Goal: Task Accomplishment & Management: Use online tool/utility

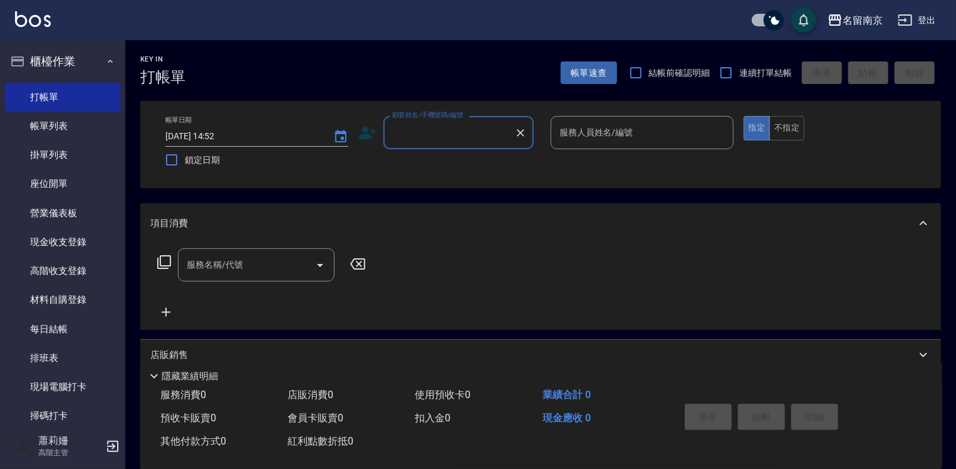
drag, startPoint x: 428, startPoint y: 145, endPoint x: 428, endPoint y: 138, distance: 7.5
click at [428, 143] on div "顧客姓名/手機號碼/編號" at bounding box center [458, 132] width 150 height 33
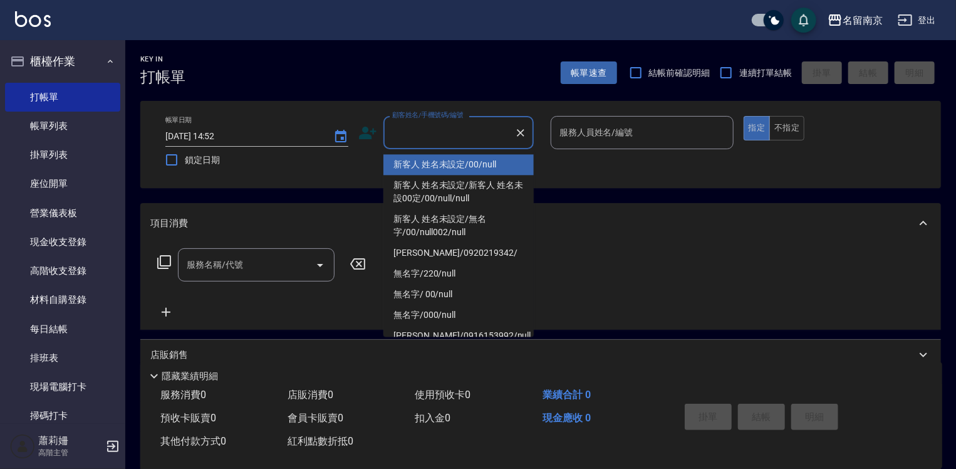
click at [461, 164] on li "新客人 姓名未設定/00/null" at bounding box center [458, 164] width 150 height 21
type input "新客人 姓名未設定/00/null"
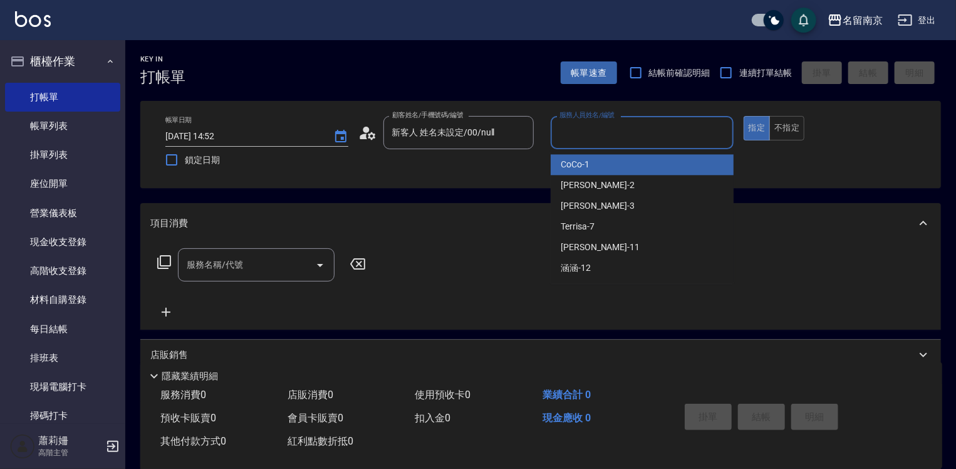
click at [606, 125] on input "服務人員姓名/編號" at bounding box center [642, 133] width 172 height 22
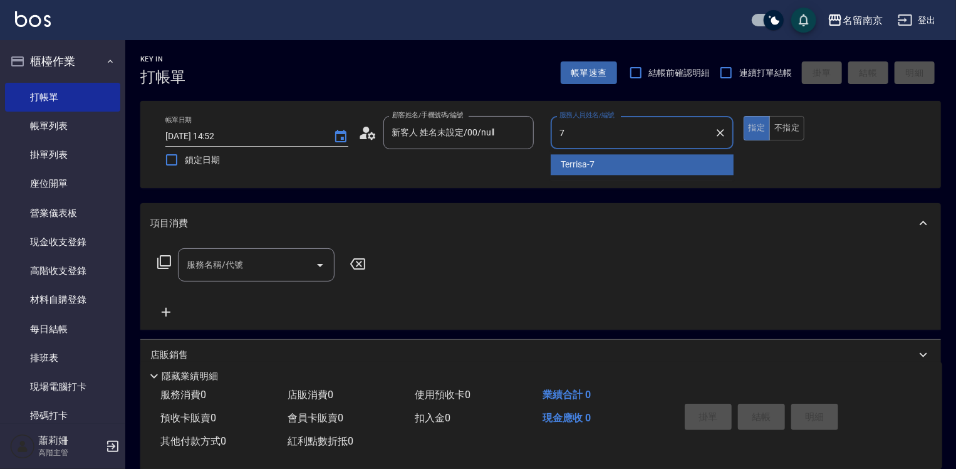
type input "Terrisa-7"
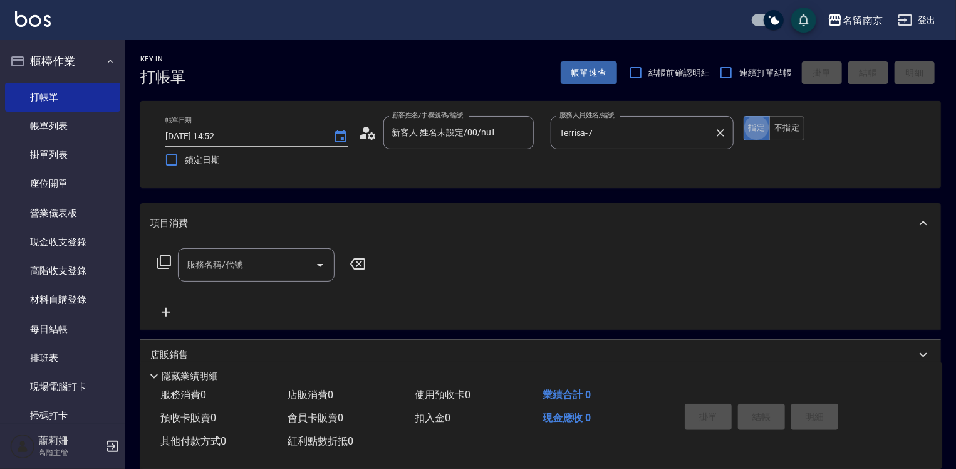
type button "true"
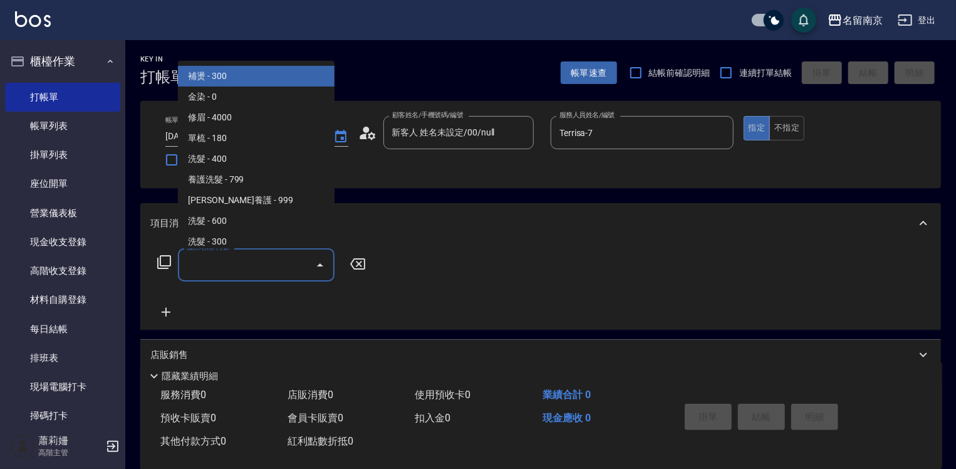
click at [247, 262] on input "服務名稱/代號" at bounding box center [247, 265] width 127 height 22
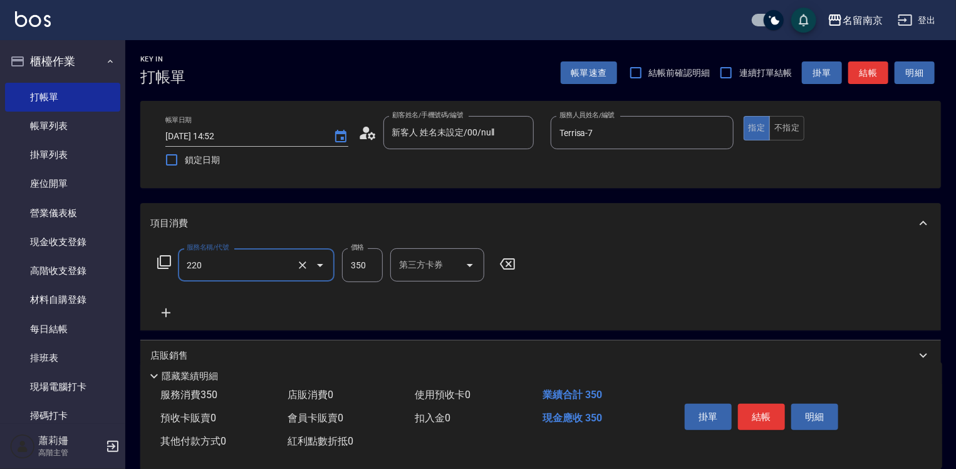
type input "洗髮(220)"
type input "Terrisa-7"
click at [748, 406] on button "結帳" at bounding box center [761, 416] width 47 height 26
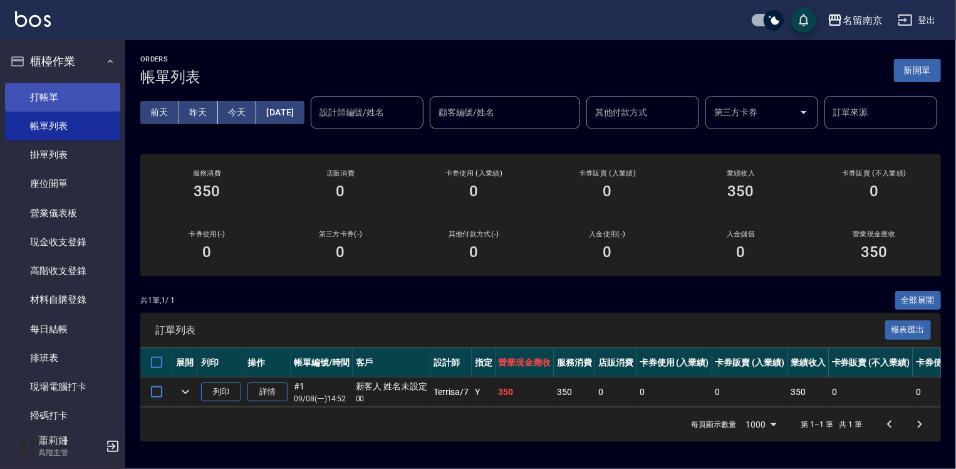
click at [51, 93] on link "打帳單" at bounding box center [62, 97] width 115 height 29
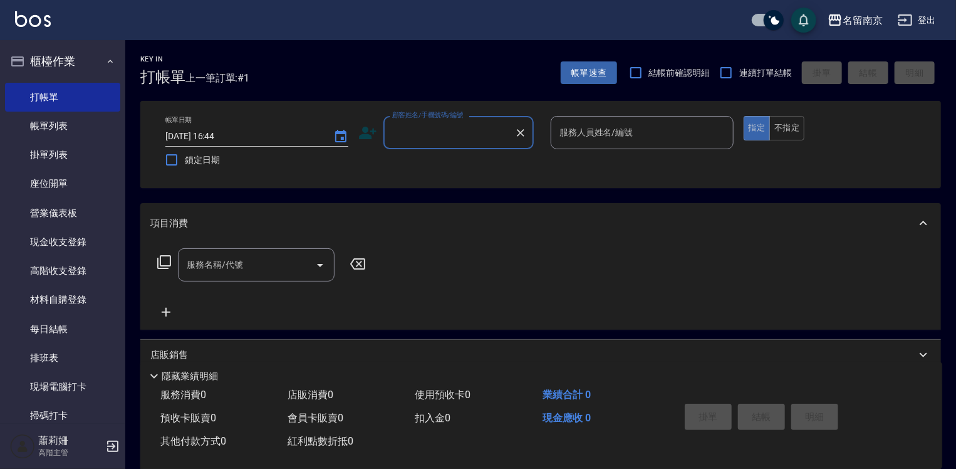
drag, startPoint x: 483, startPoint y: 134, endPoint x: 615, endPoint y: 156, distance: 134.0
click at [483, 133] on input "顧客姓名/手機號碼/編號" at bounding box center [449, 133] width 120 height 22
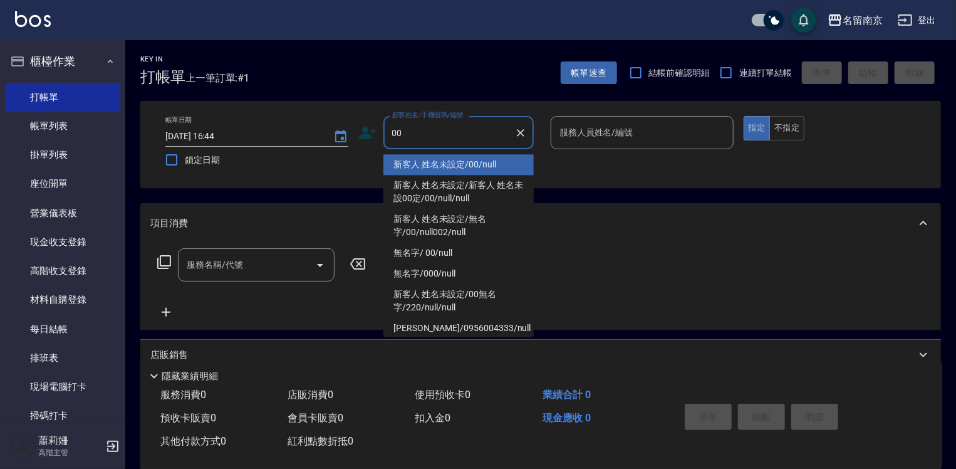
type input "新客人 姓名未設定/00/null"
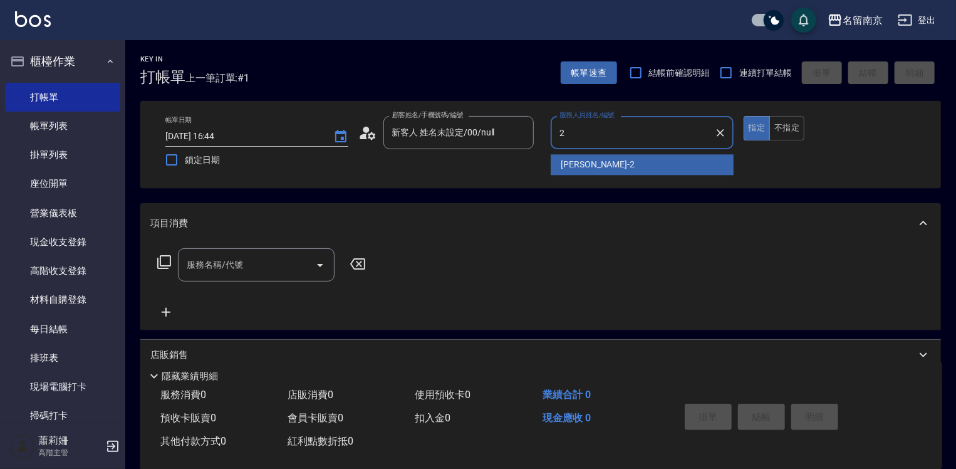
type input "[PERSON_NAME]-2"
type button "true"
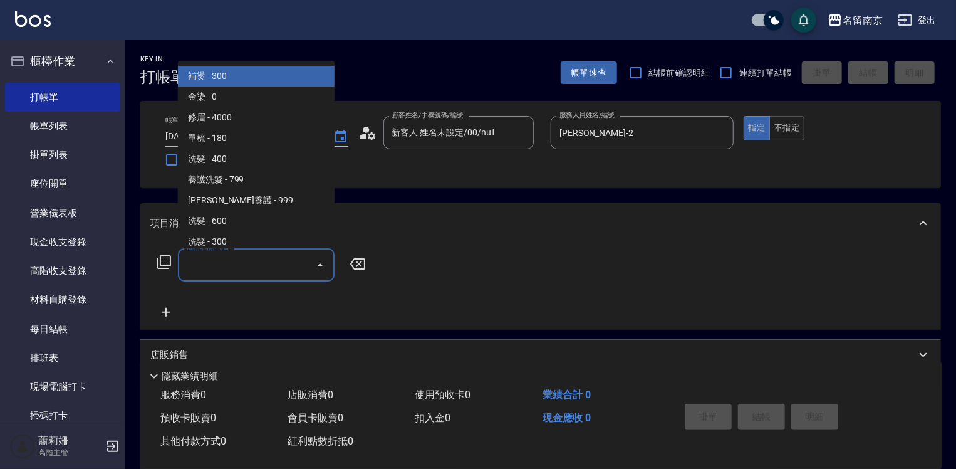
drag, startPoint x: 254, startPoint y: 269, endPoint x: 850, endPoint y: 307, distance: 596.9
click at [299, 271] on input "服務名稱/代號" at bounding box center [247, 265] width 127 height 22
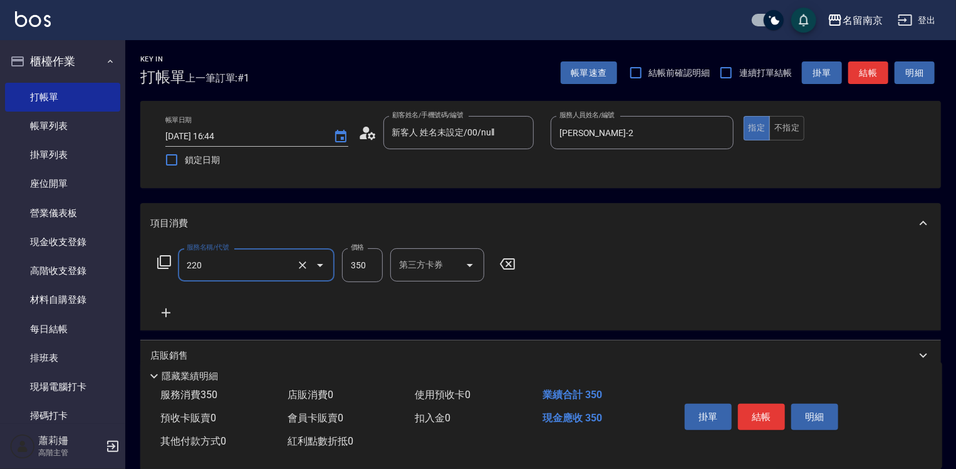
type input "洗髮(220)"
type input "350"
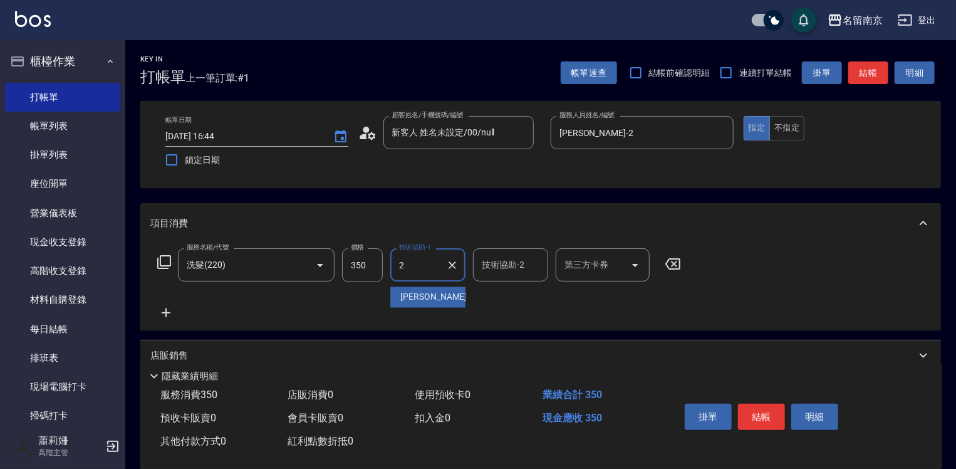
type input "[PERSON_NAME]-2"
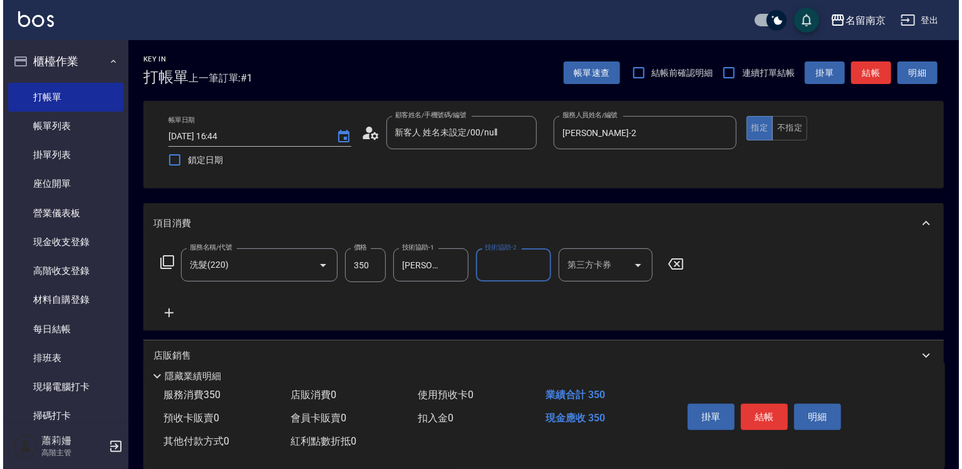
scroll to position [63, 0]
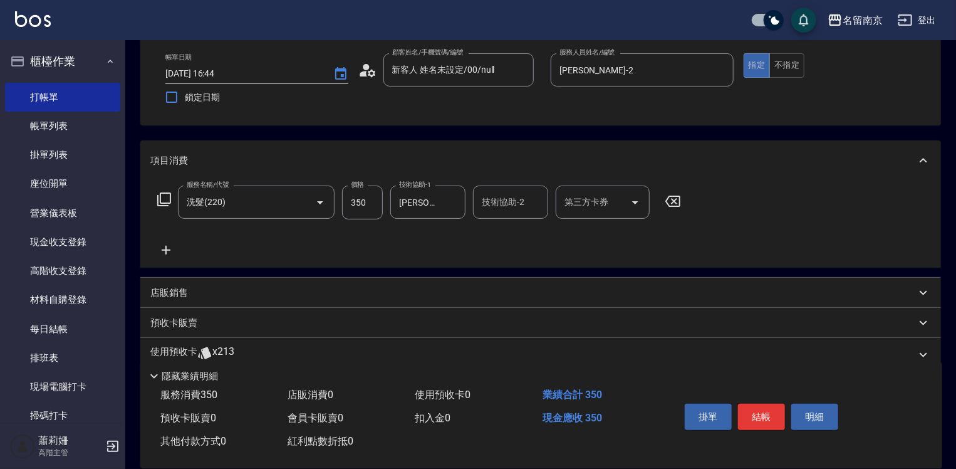
click at [163, 246] on icon at bounding box center [165, 249] width 31 height 15
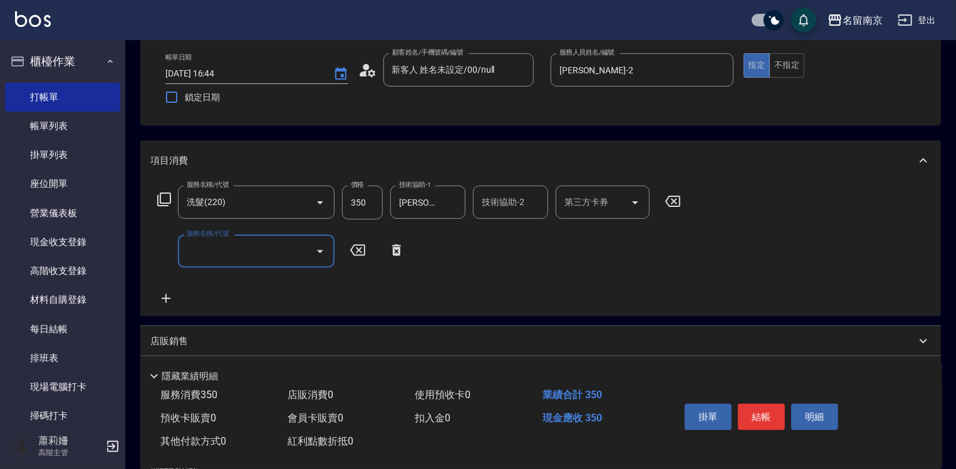
click at [200, 251] on input "服務名稱/代號" at bounding box center [247, 251] width 127 height 22
type input "染髮(1500)(501)"
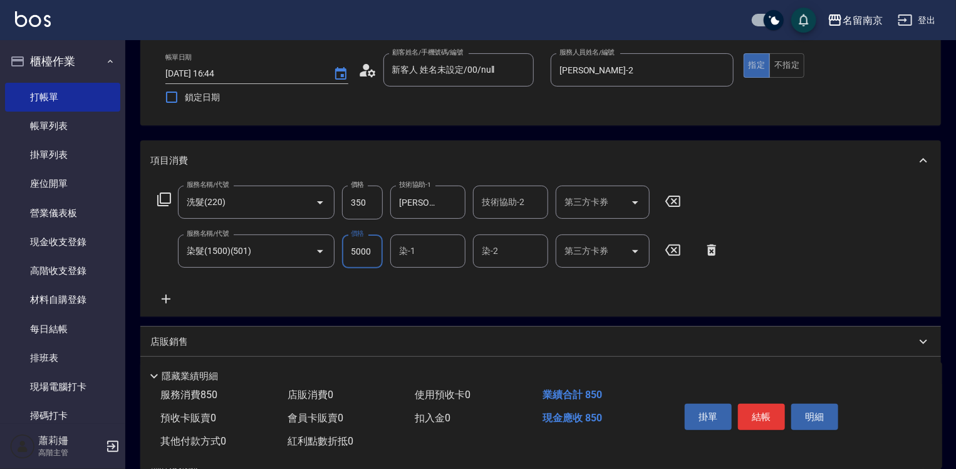
type input "5000"
type input "[PERSON_NAME]-2"
click at [169, 294] on icon at bounding box center [165, 298] width 31 height 15
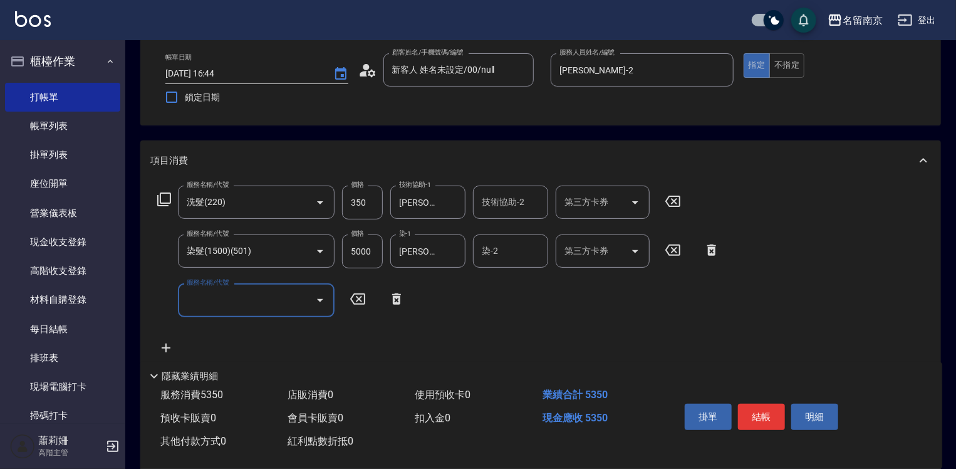
click at [166, 196] on icon at bounding box center [164, 199] width 15 height 15
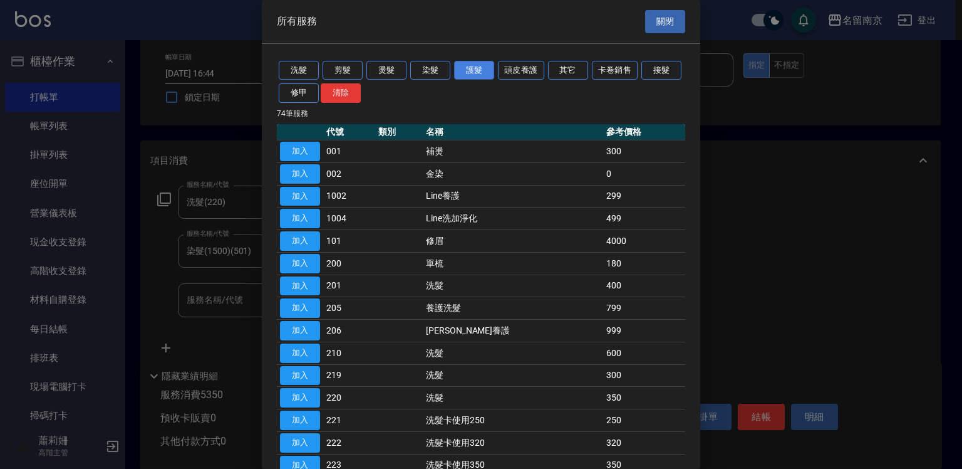
click at [490, 71] on button "護髮" at bounding box center [474, 70] width 40 height 19
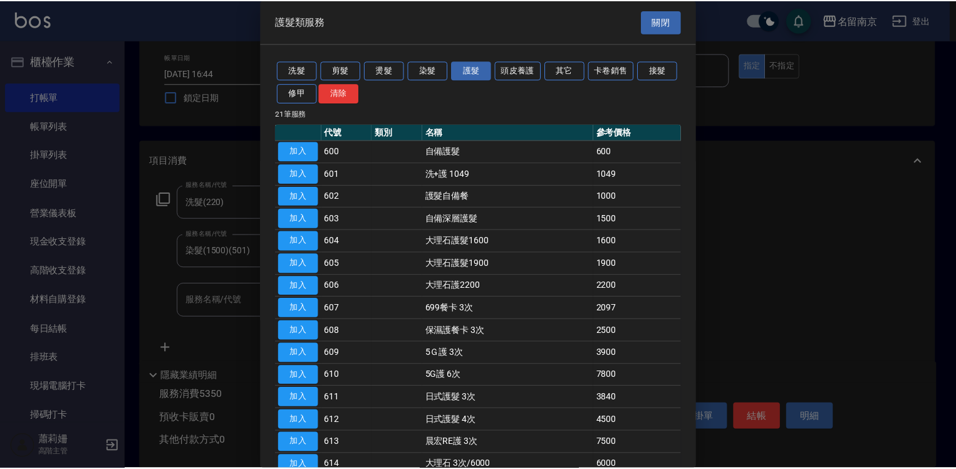
scroll to position [188, 0]
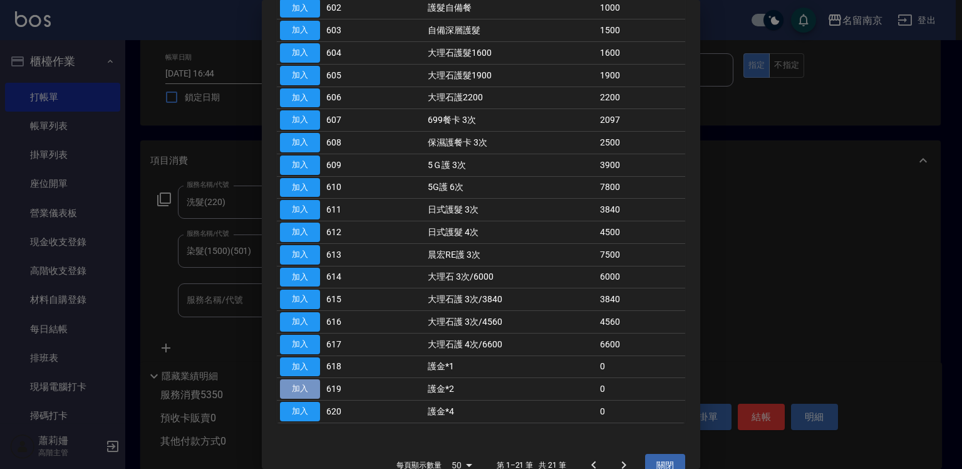
click at [296, 381] on button "加入" at bounding box center [300, 388] width 40 height 19
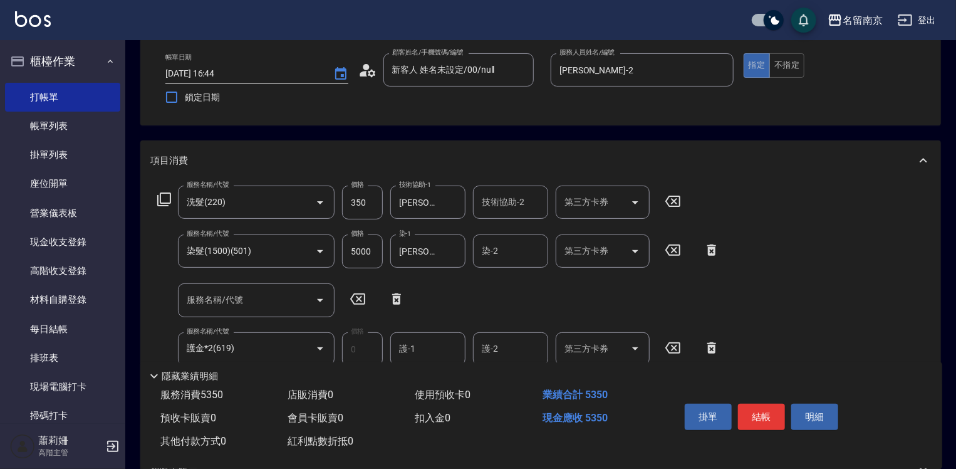
scroll to position [125, 0]
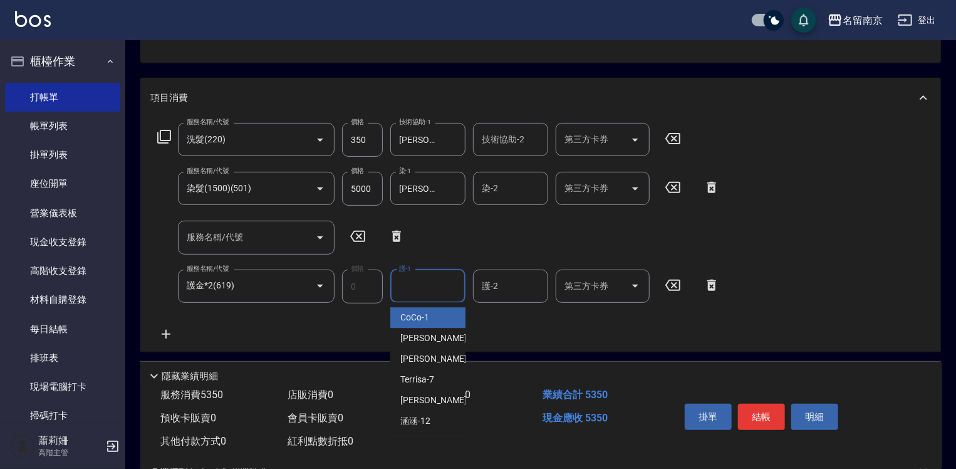
click at [423, 281] on input "護-1" at bounding box center [428, 286] width 64 height 22
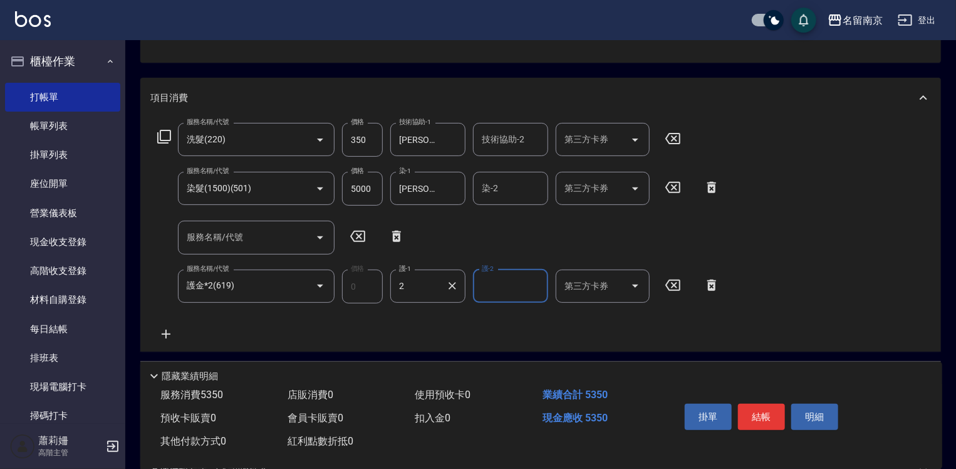
type input "[PERSON_NAME]-2"
click at [757, 413] on button "結帳" at bounding box center [761, 416] width 47 height 26
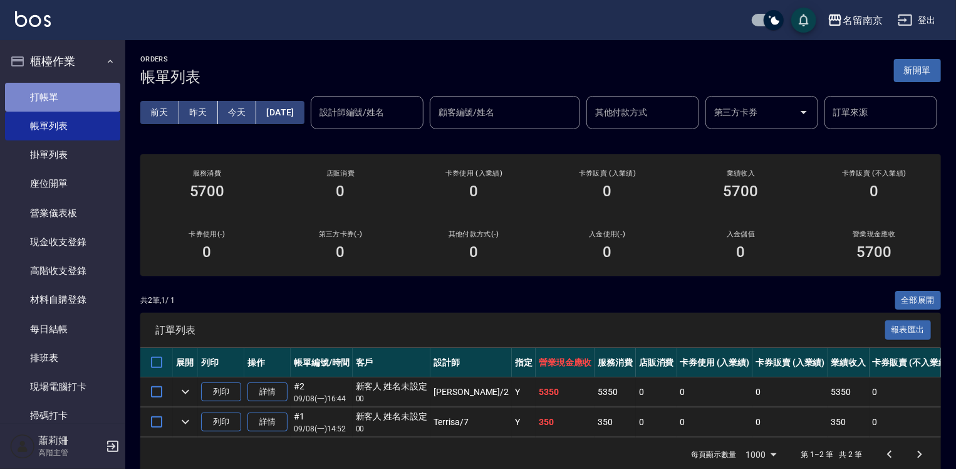
click at [81, 95] on link "打帳單" at bounding box center [62, 97] width 115 height 29
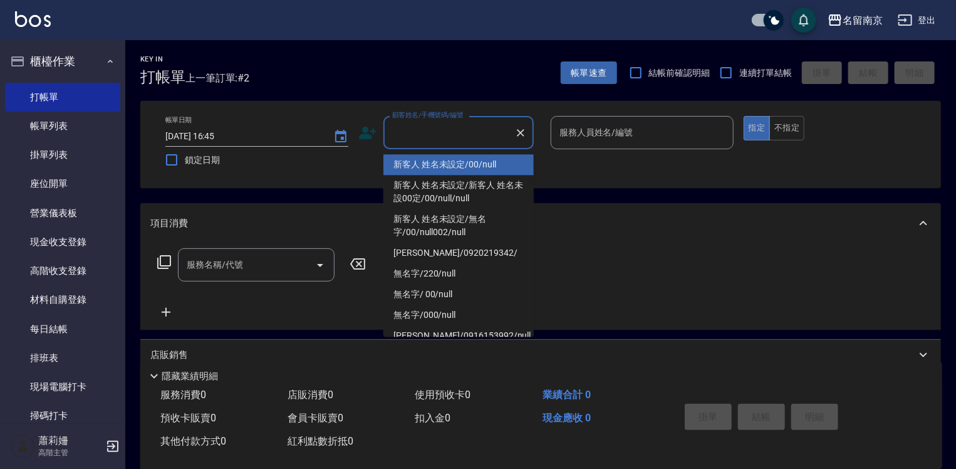
drag, startPoint x: 404, startPoint y: 137, endPoint x: 547, endPoint y: 137, distance: 143.5
click at [492, 133] on input "顧客姓名/手機號碼/編號" at bounding box center [449, 133] width 120 height 22
type input "新客人 姓名未設定/00/null"
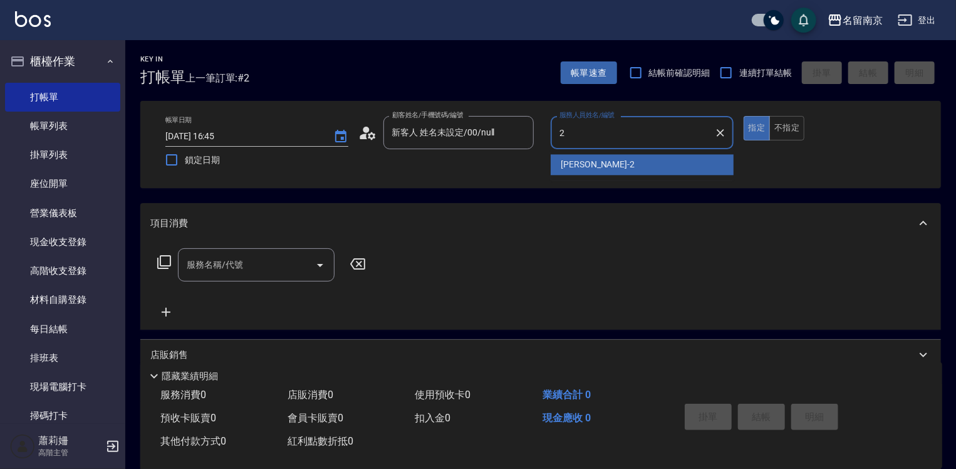
type input "[PERSON_NAME]-2"
type button "true"
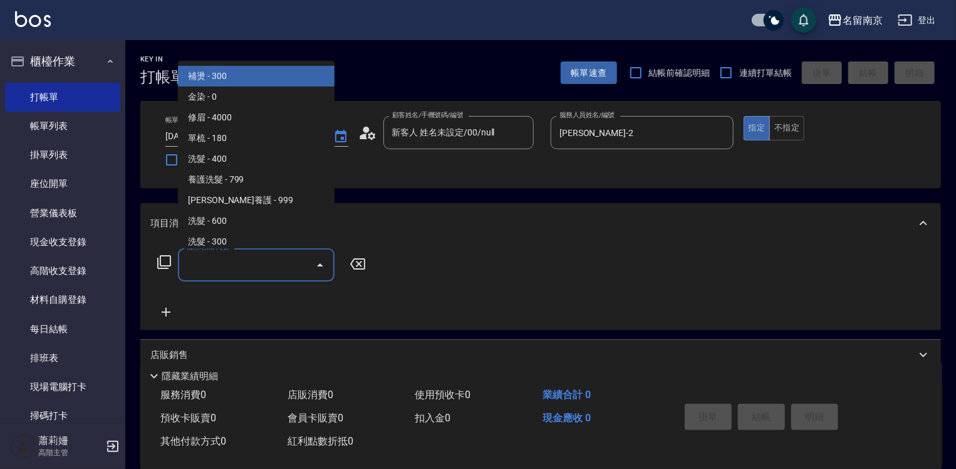
drag, startPoint x: 284, startPoint y: 262, endPoint x: 869, endPoint y: 351, distance: 592.5
click at [285, 261] on input "服務名稱/代號" at bounding box center [247, 265] width 127 height 22
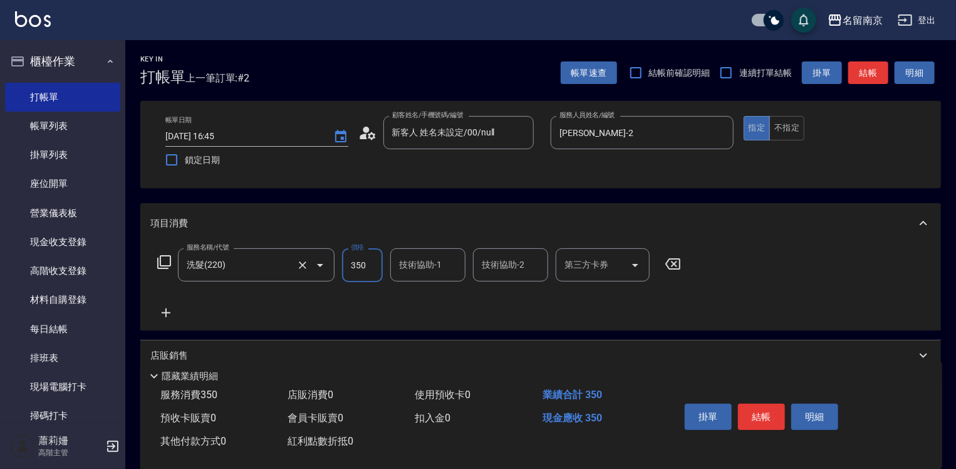
click at [268, 269] on input "洗髮(220)" at bounding box center [239, 265] width 110 height 22
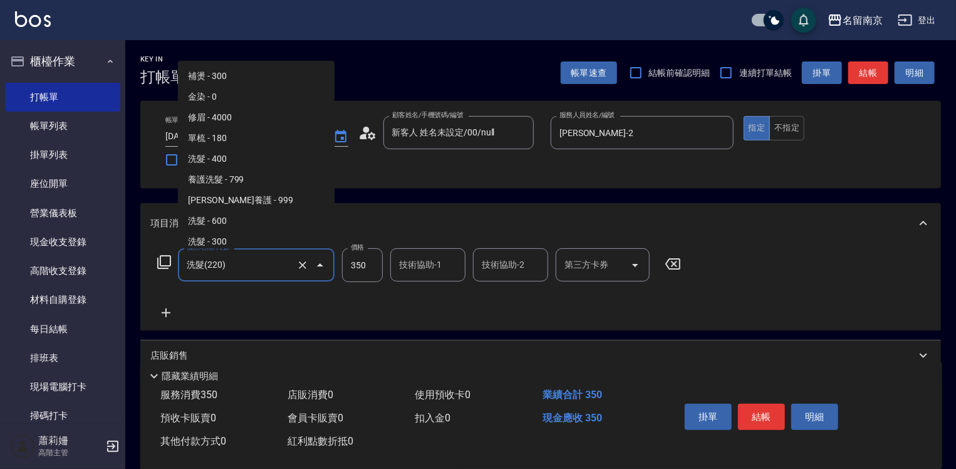
scroll to position [24, 0]
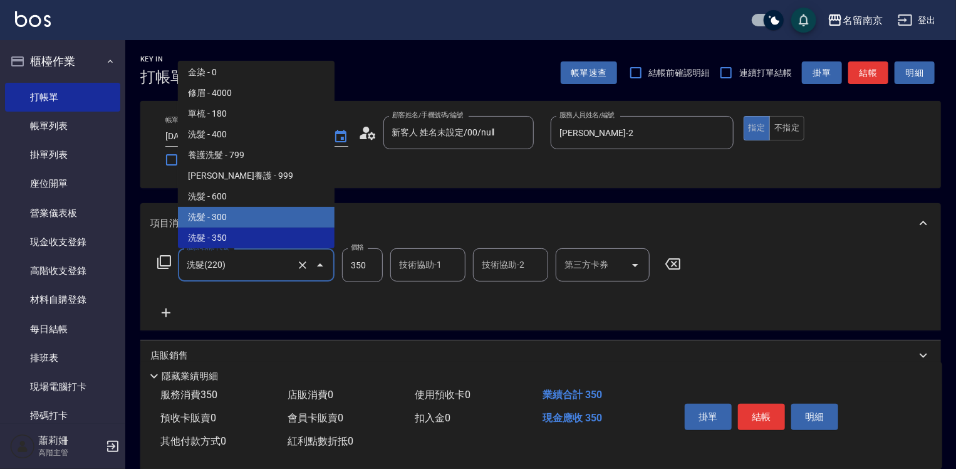
click at [241, 215] on span "洗髮 - 300" at bounding box center [256, 217] width 157 height 21
type input "洗髮(219)"
type input "300"
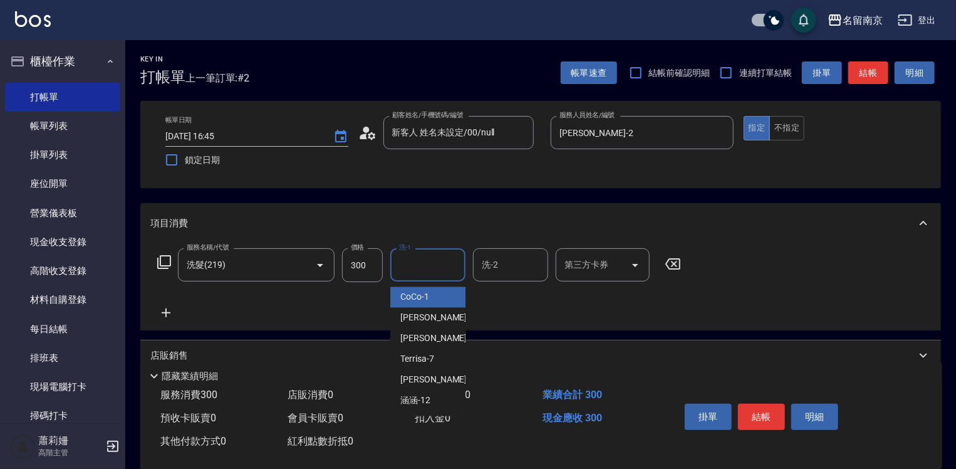
click at [413, 269] on input "洗-1" at bounding box center [428, 265] width 64 height 22
type input "Terrisa-7"
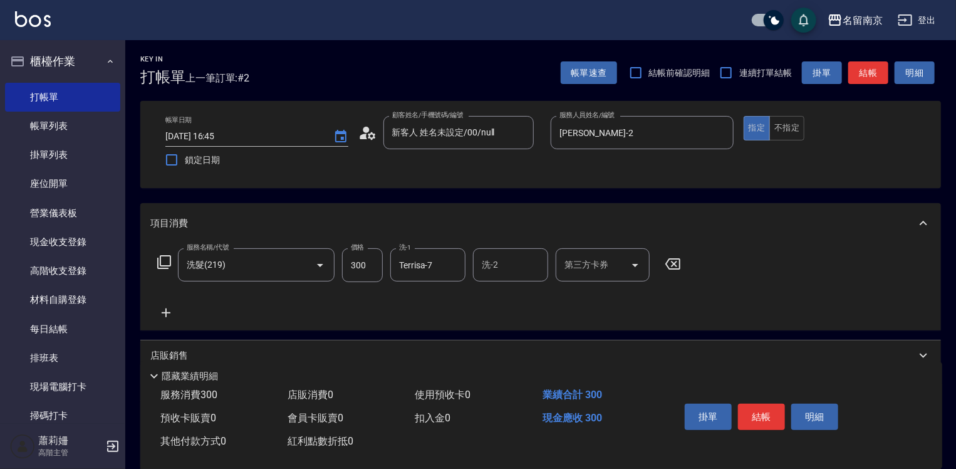
click at [165, 313] on icon at bounding box center [166, 312] width 9 height 9
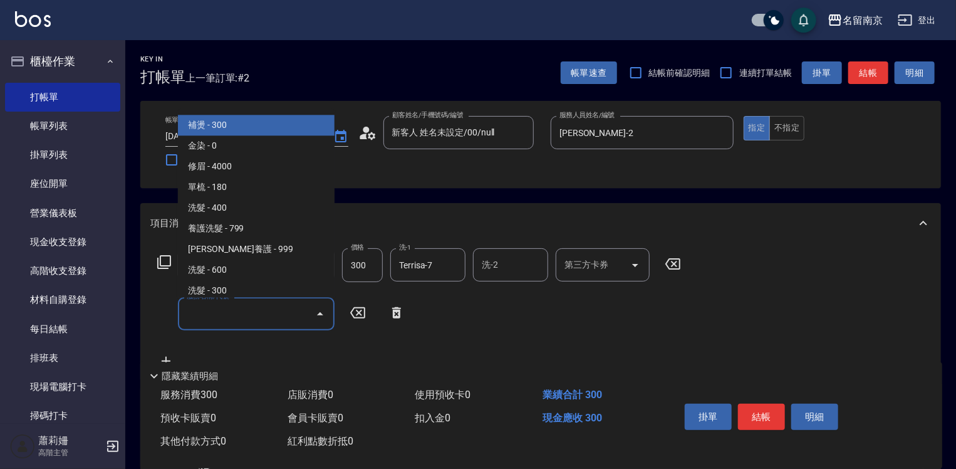
click at [203, 311] on input "服務名稱/代號" at bounding box center [247, 314] width 127 height 22
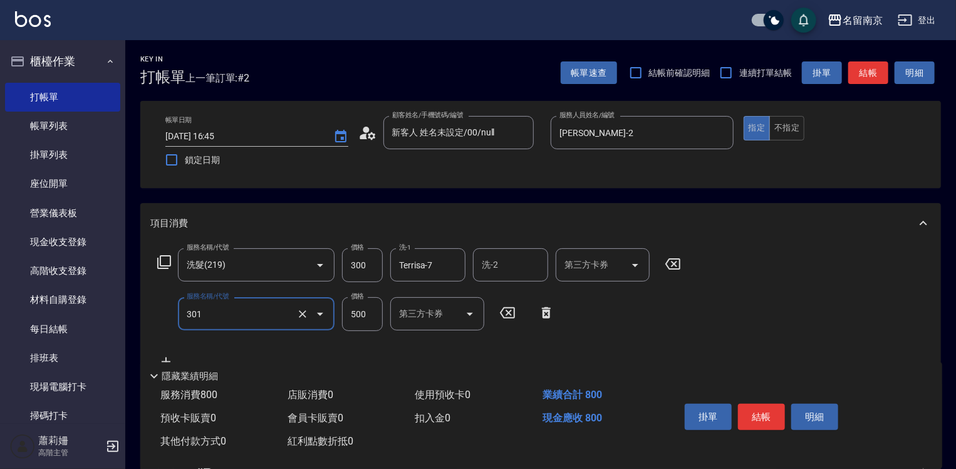
type input "剪髮(301)"
type input "650"
click at [766, 403] on button "結帳" at bounding box center [761, 416] width 47 height 26
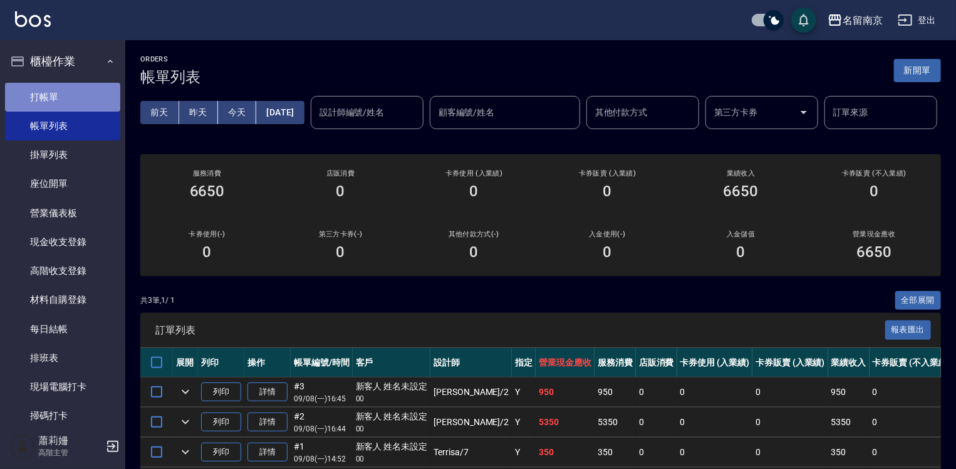
click at [88, 101] on link "打帳單" at bounding box center [62, 97] width 115 height 29
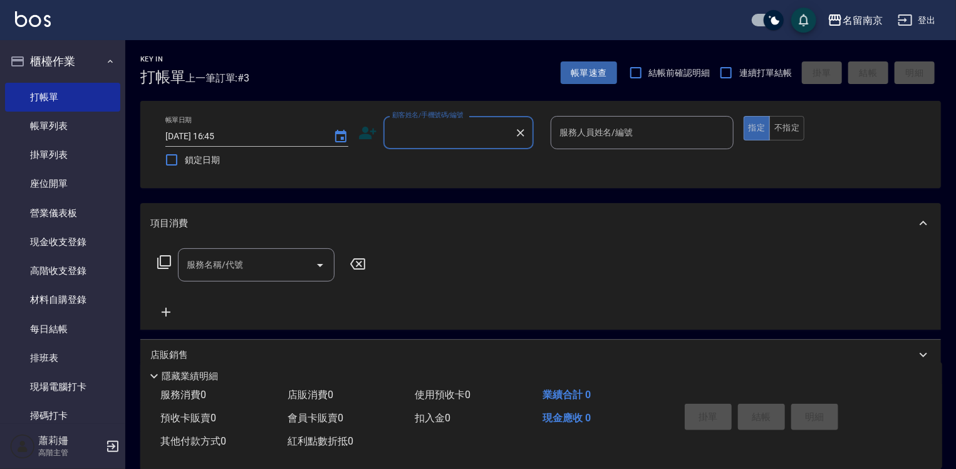
click at [420, 133] on input "顧客姓名/手機號碼/編號" at bounding box center [449, 133] width 120 height 22
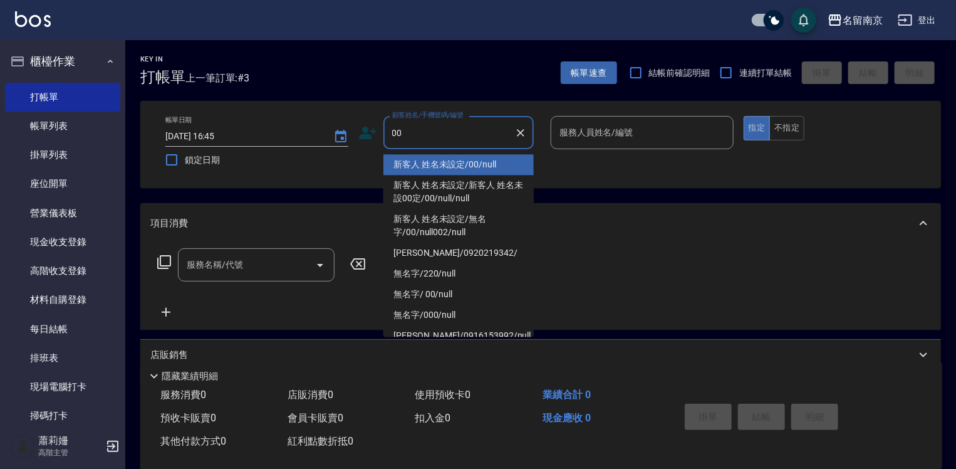
type input "新客人 姓名未設定/00/null"
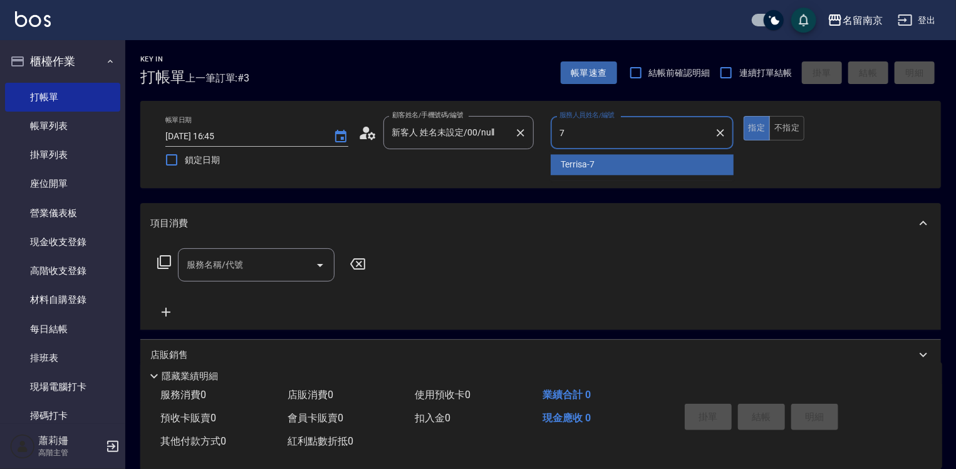
type input "Terrisa-7"
type button "true"
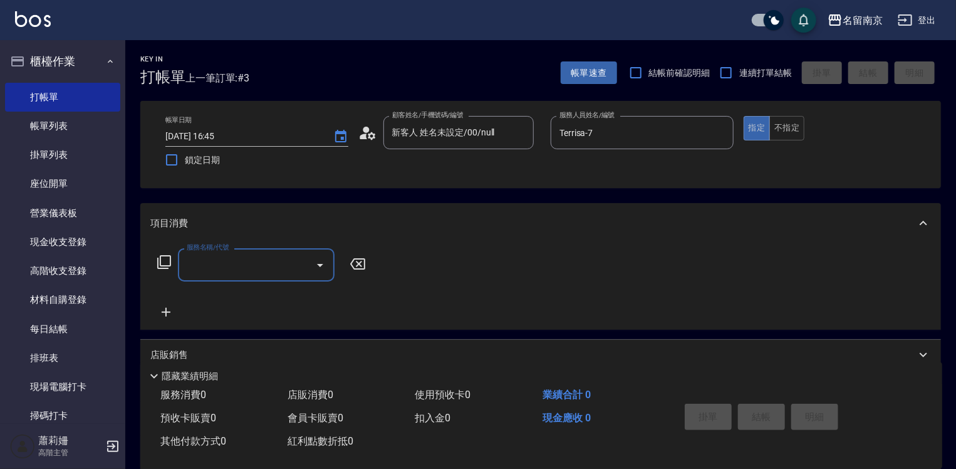
drag, startPoint x: 263, startPoint y: 271, endPoint x: 324, endPoint y: 288, distance: 63.2
click at [279, 274] on input "服務名稱/代號" at bounding box center [247, 265] width 127 height 22
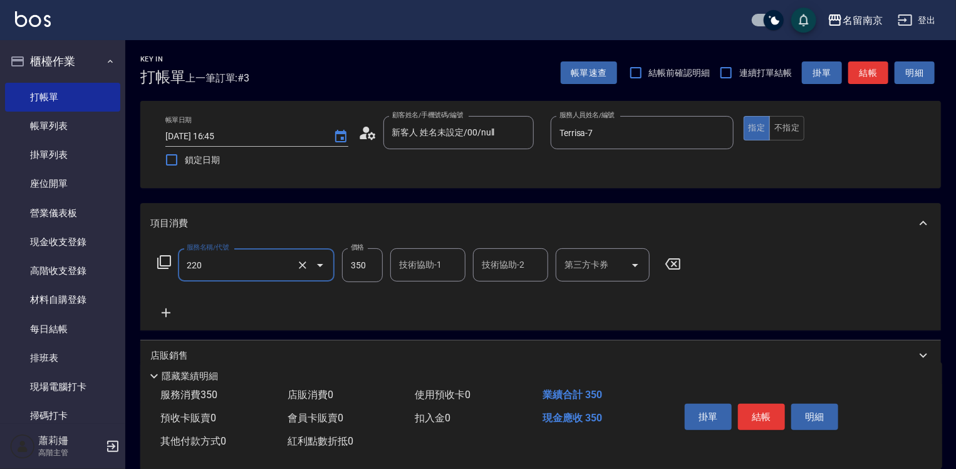
type input "洗髮(220)"
type input "Terrisa-7"
click at [161, 312] on icon at bounding box center [165, 312] width 31 height 15
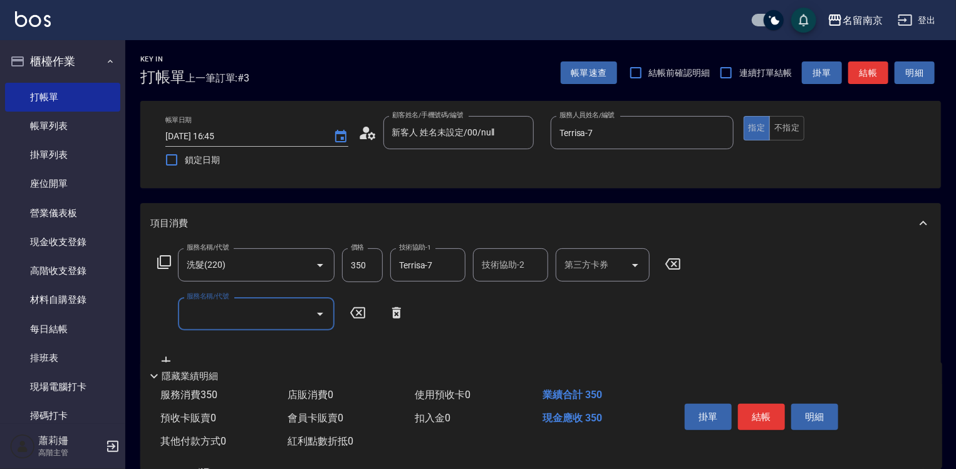
drag, startPoint x: 212, startPoint y: 318, endPoint x: 401, endPoint y: 316, distance: 188.6
click at [261, 312] on input "服務名稱/代號" at bounding box center [247, 314] width 127 height 22
type input "剪髮(301)"
type input "650"
click at [160, 259] on icon at bounding box center [164, 262] width 14 height 14
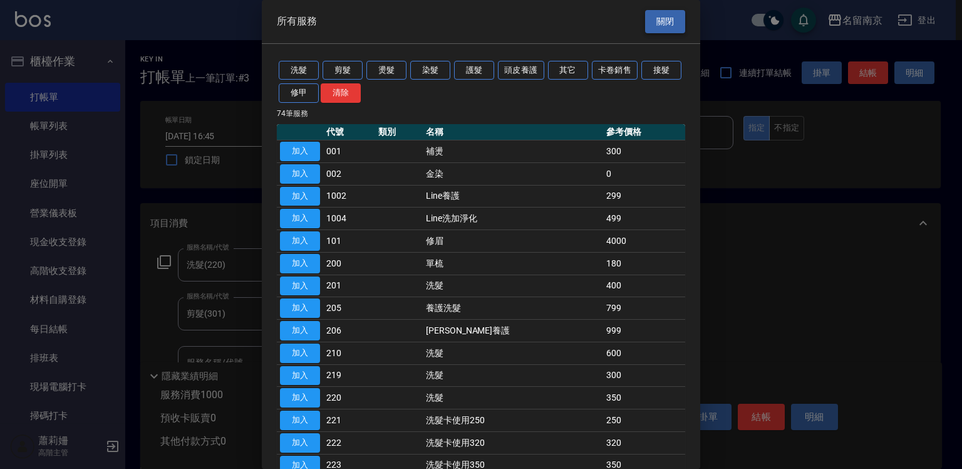
click at [658, 22] on button "關閉" at bounding box center [665, 21] width 40 height 23
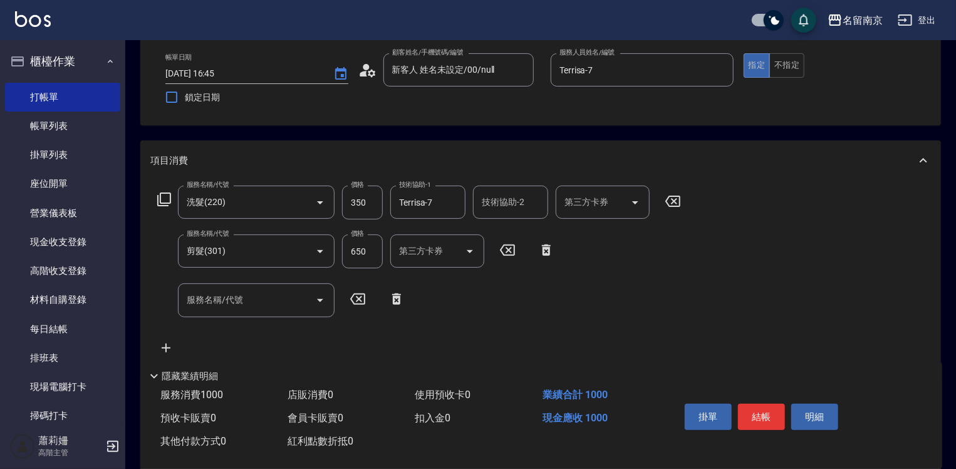
scroll to position [188, 0]
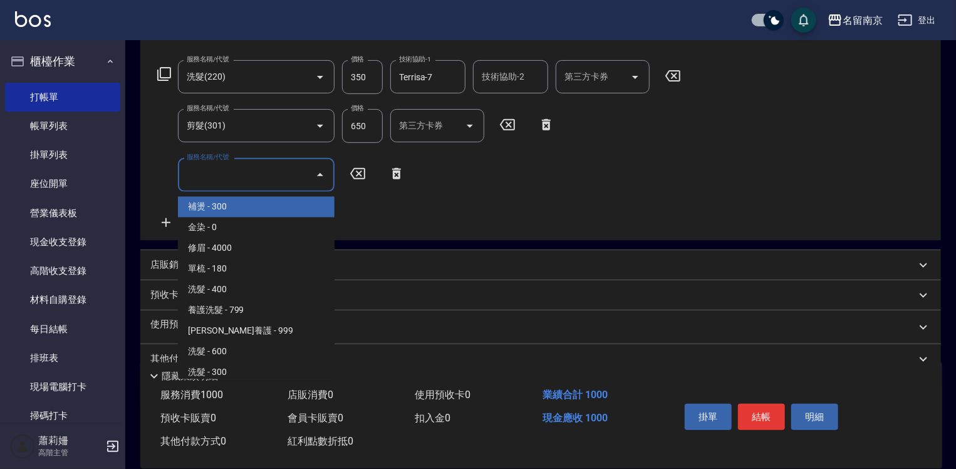
drag, startPoint x: 257, startPoint y: 180, endPoint x: 838, endPoint y: 252, distance: 585.1
click at [276, 180] on input "服務名稱/代號" at bounding box center [247, 174] width 127 height 22
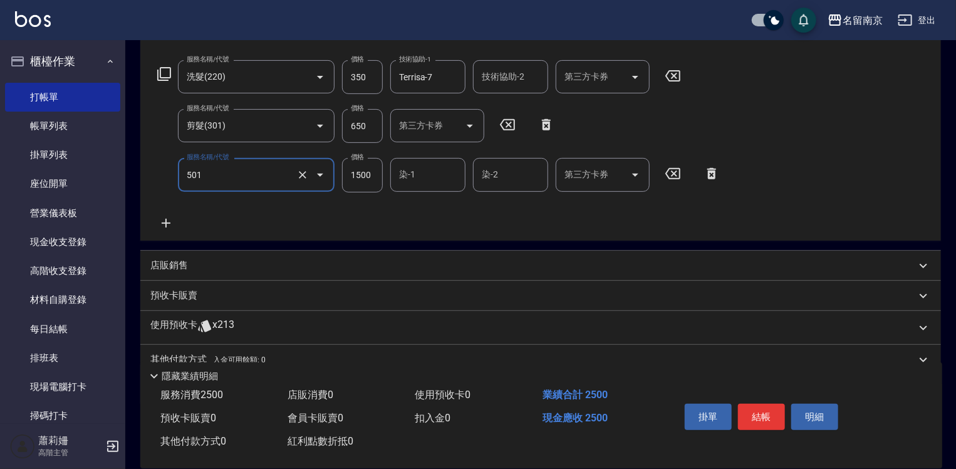
type input "染髮(1500)(501)"
type input "2800"
type input "Terrisa-7"
click at [156, 263] on p "店販銷售" at bounding box center [169, 265] width 38 height 13
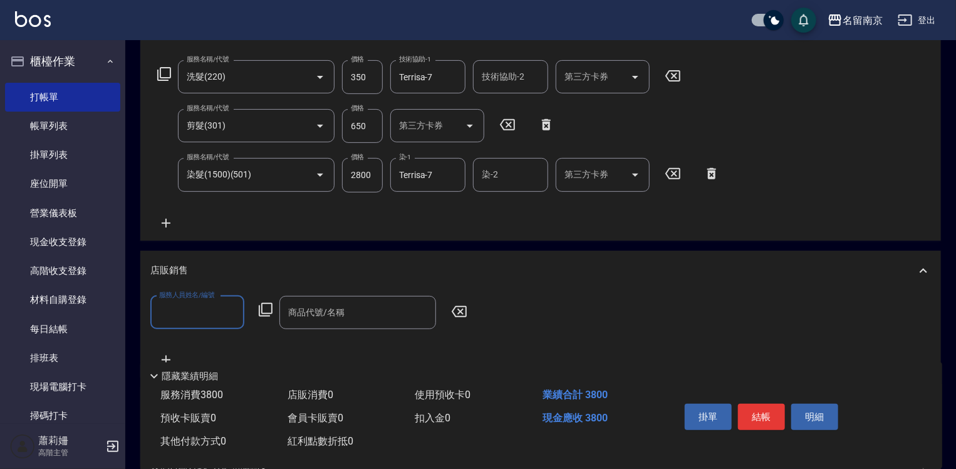
scroll to position [251, 0]
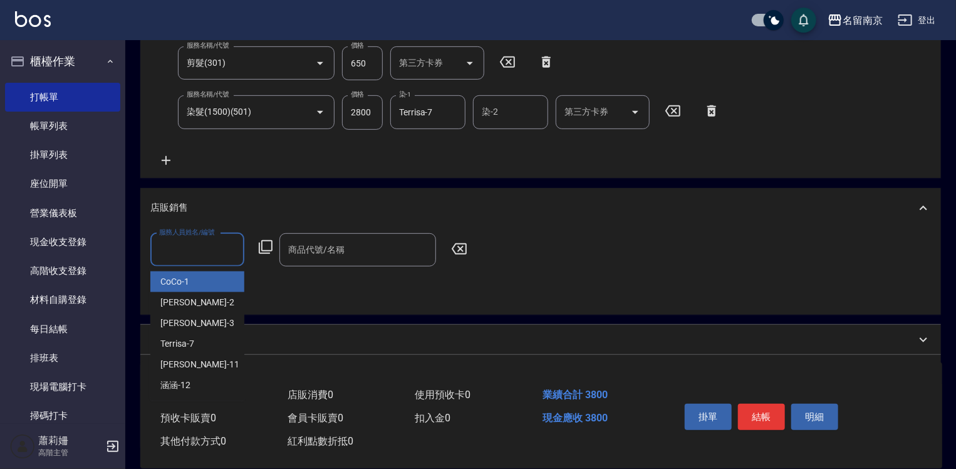
drag, startPoint x: 182, startPoint y: 254, endPoint x: 742, endPoint y: 305, distance: 561.7
click at [205, 256] on input "服務人員姓名/編號" at bounding box center [197, 250] width 83 height 22
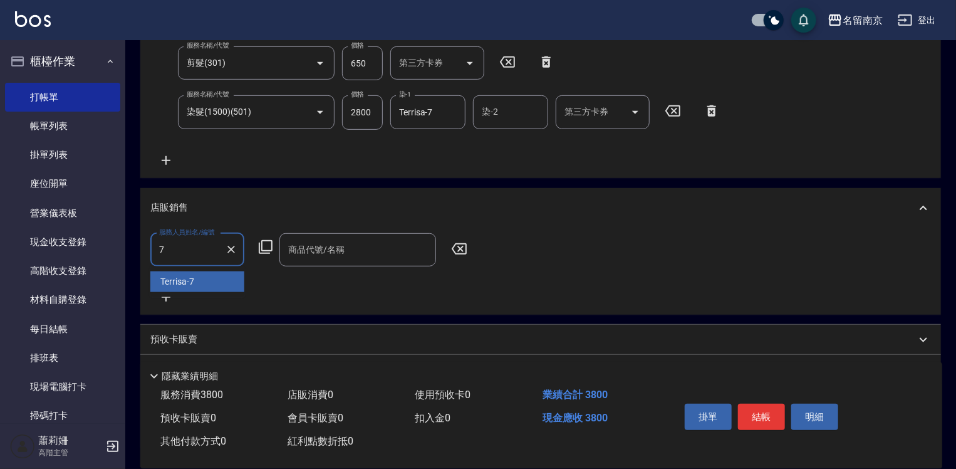
type input "Terrisa-7"
click at [269, 244] on icon at bounding box center [265, 246] width 15 height 15
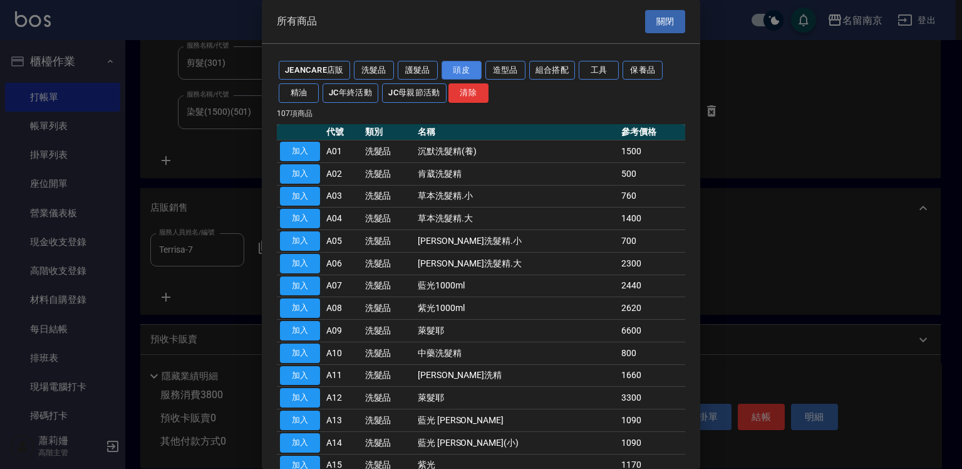
click at [461, 68] on button "頭皮" at bounding box center [462, 70] width 40 height 19
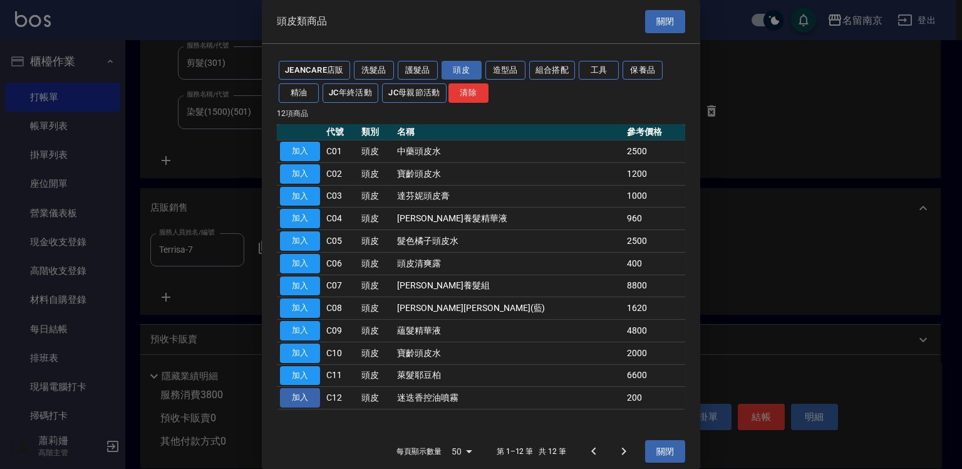
click at [301, 396] on button "加入" at bounding box center [300, 397] width 40 height 19
type input "迷迭香控油噴霧"
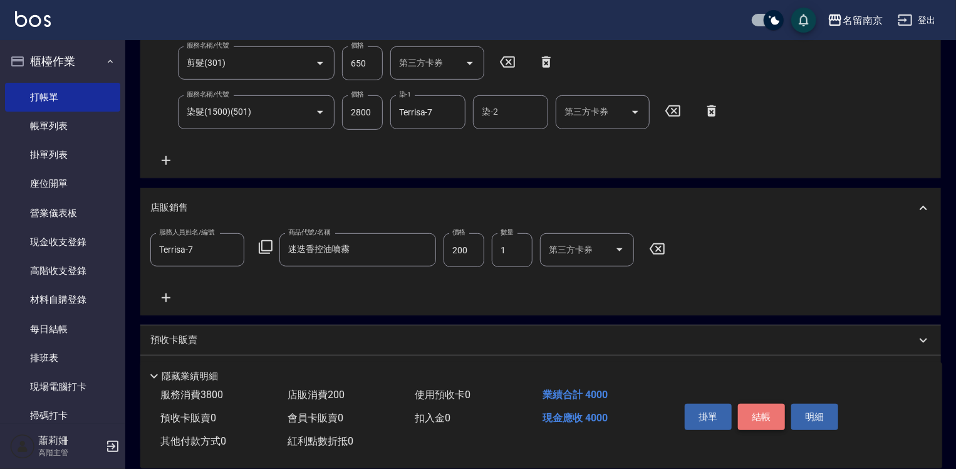
click at [755, 409] on button "結帳" at bounding box center [761, 416] width 47 height 26
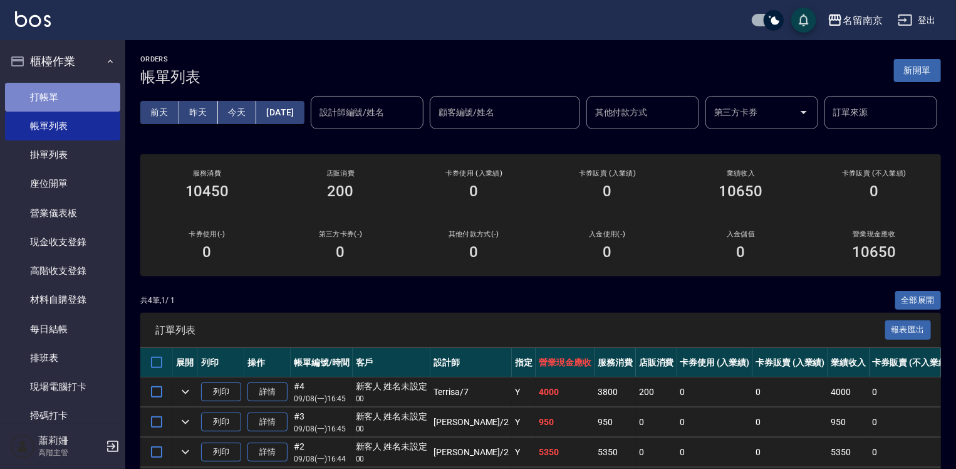
click at [71, 101] on link "打帳單" at bounding box center [62, 97] width 115 height 29
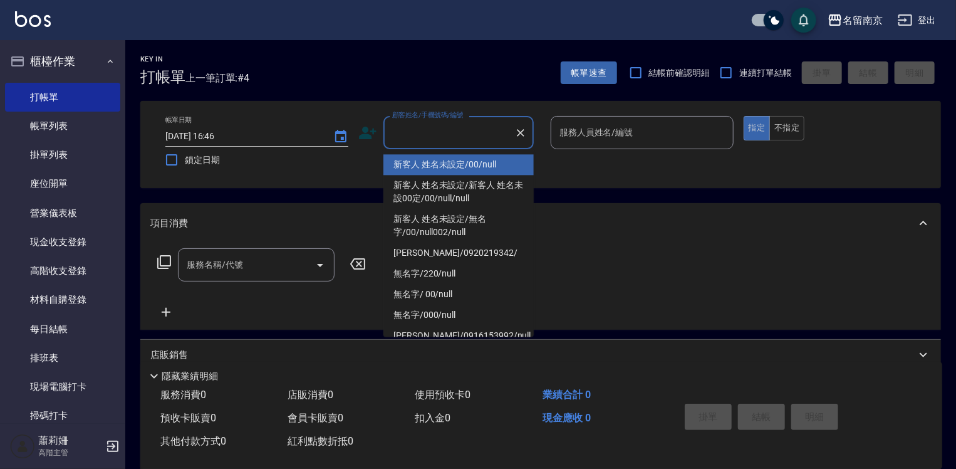
click at [493, 125] on input "顧客姓名/手機號碼/編號" at bounding box center [449, 133] width 120 height 22
type input "新客人 姓名未設定/00/null"
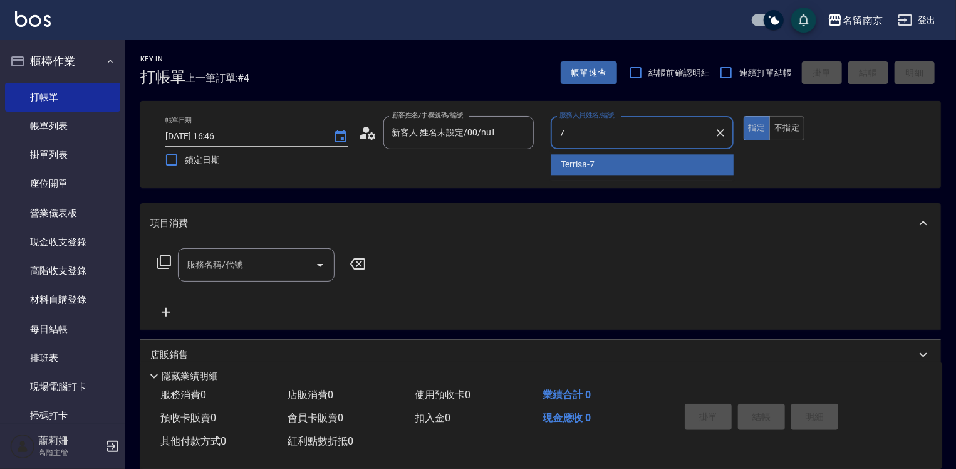
type input "Terrisa-7"
type button "true"
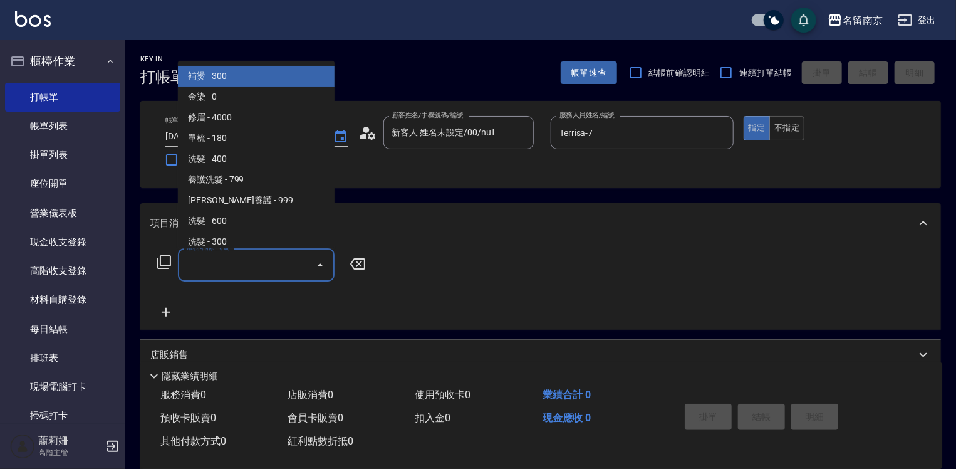
drag, startPoint x: 272, startPoint y: 258, endPoint x: 291, endPoint y: 271, distance: 22.1
click at [278, 263] on input "服務名稱/代號" at bounding box center [247, 265] width 127 height 22
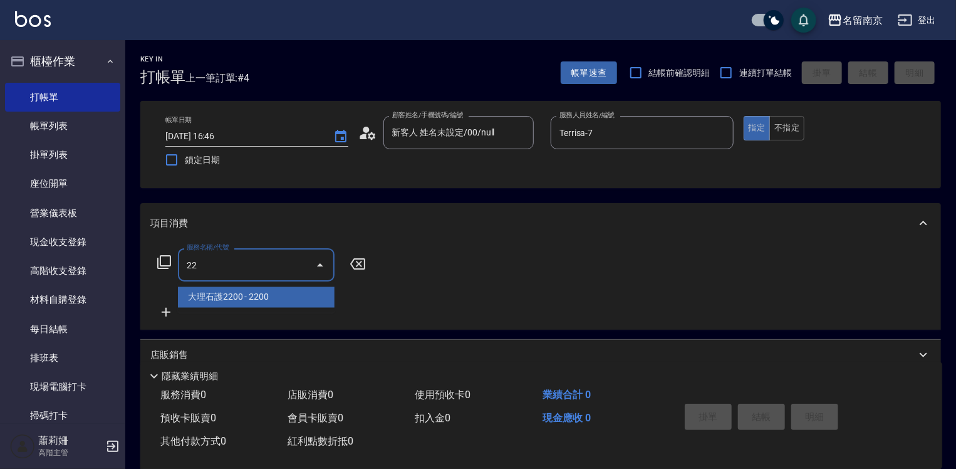
type input "2"
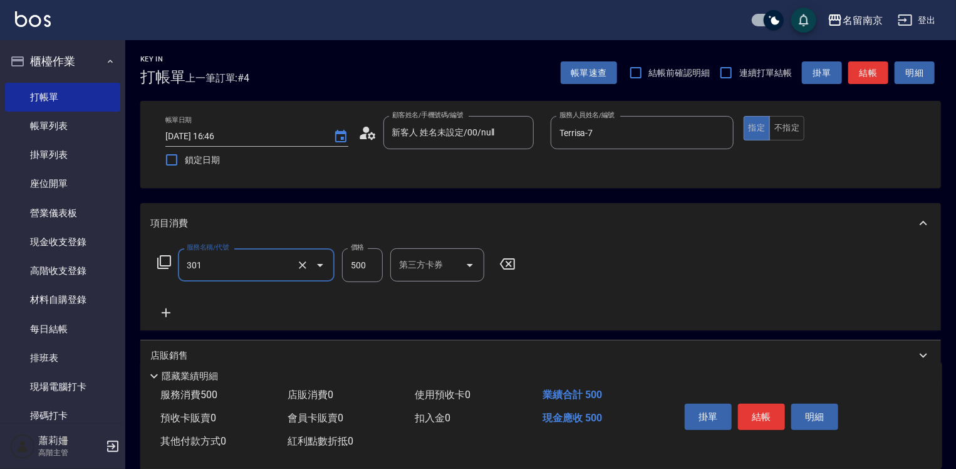
type input "剪髮(301)"
type input "650"
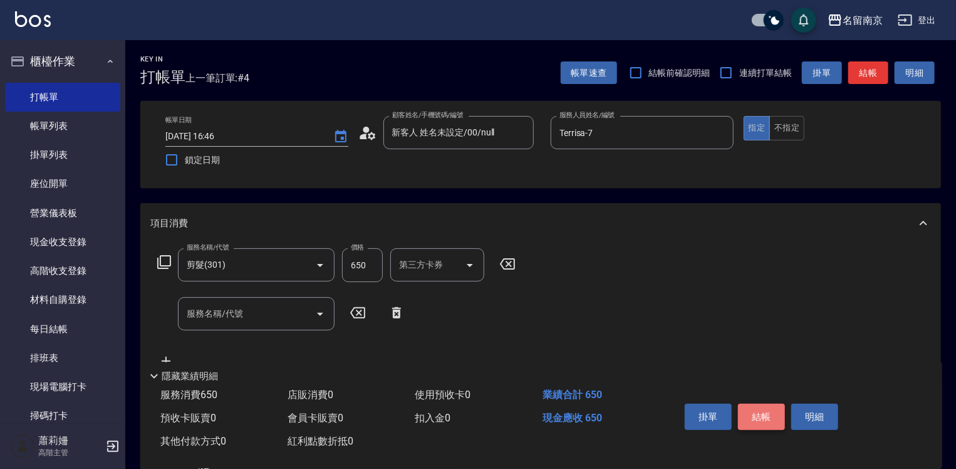
click at [770, 415] on button "結帳" at bounding box center [761, 416] width 47 height 26
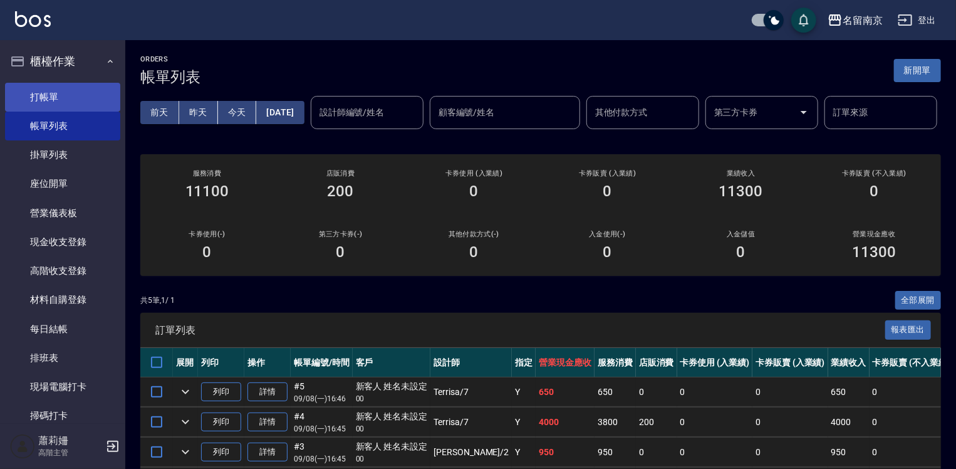
click at [41, 101] on link "打帳單" at bounding box center [62, 97] width 115 height 29
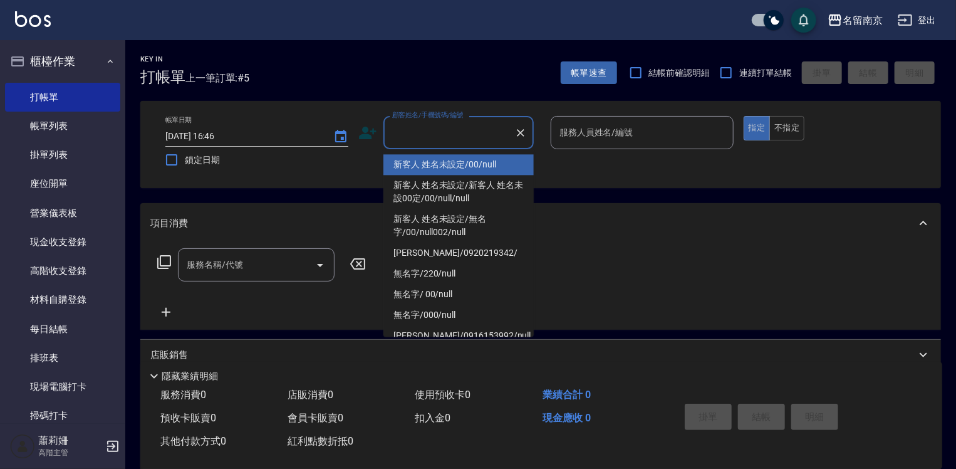
click at [479, 133] on input "顧客姓名/手機號碼/編號" at bounding box center [449, 133] width 120 height 22
type input "新客人 姓名未設定/00/null"
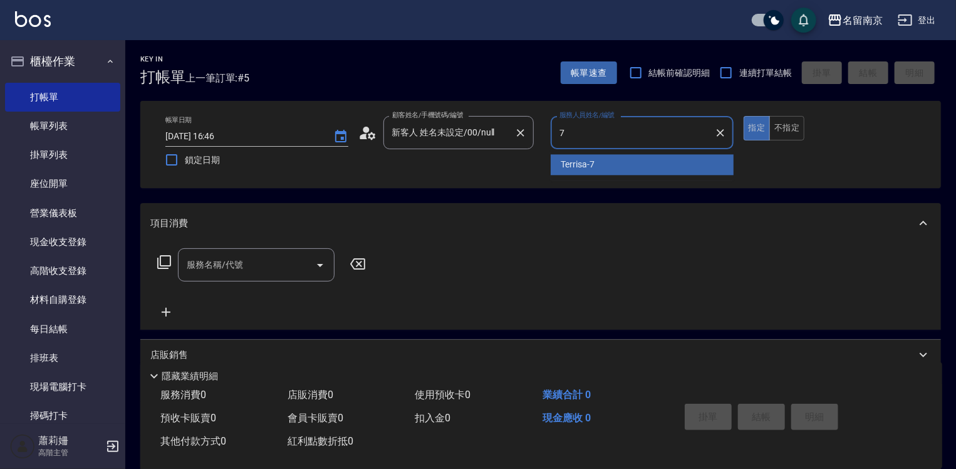
type input "Terrisa-7"
type button "true"
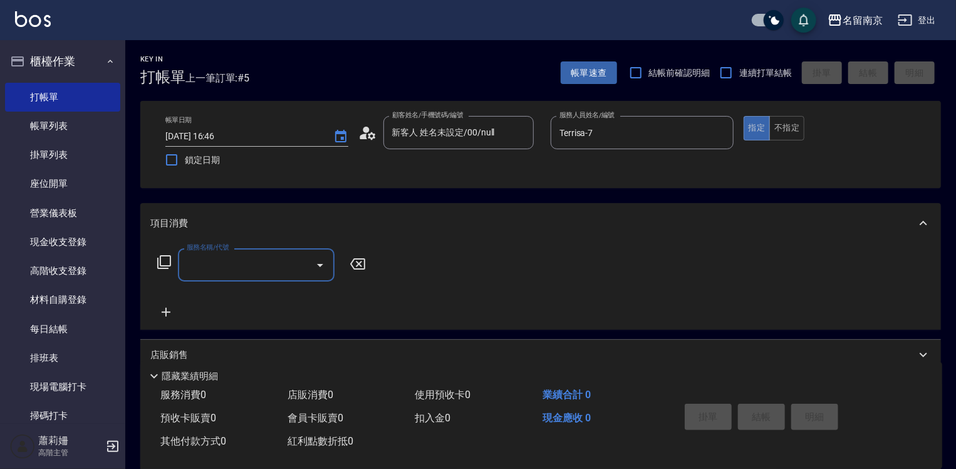
drag, startPoint x: 267, startPoint y: 263, endPoint x: 732, endPoint y: 389, distance: 480.9
click at [341, 283] on div "服務名稱/代號 服務名稱/代號" at bounding box center [261, 283] width 223 height 71
type input "22"
click at [192, 263] on input "22" at bounding box center [247, 265] width 127 height 22
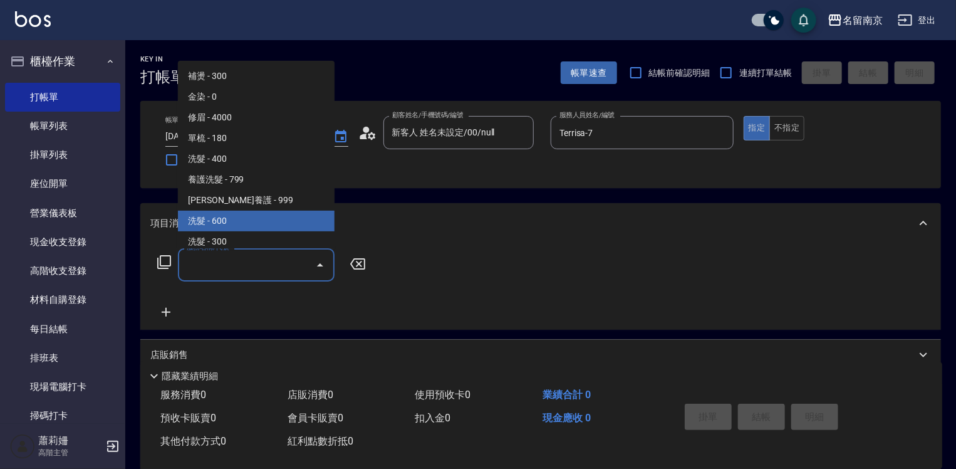
scroll to position [125, 0]
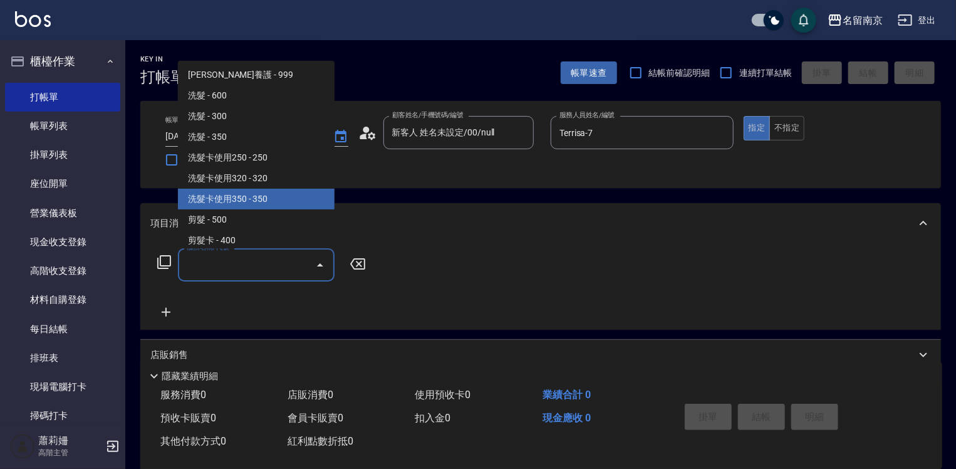
click at [271, 193] on span "洗髮卡使用350 - 350" at bounding box center [256, 199] width 157 height 21
type input "洗髮卡使用350(223)"
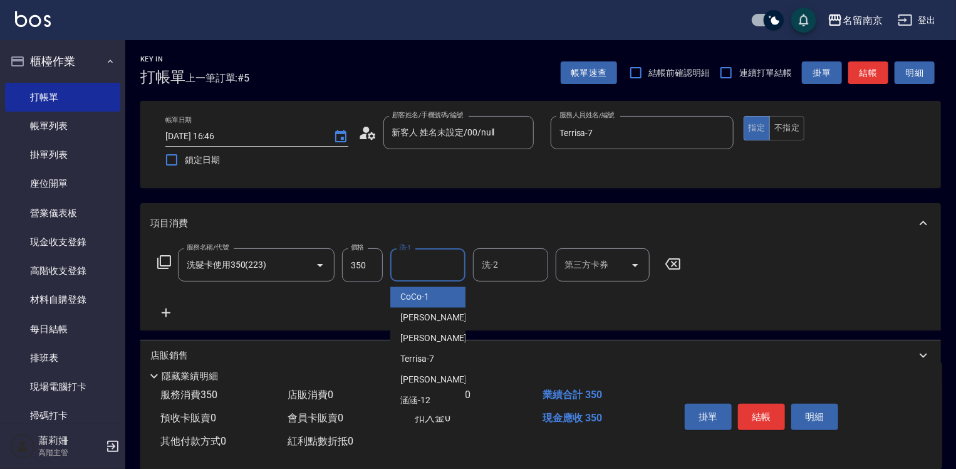
click at [405, 267] on input "洗-1" at bounding box center [428, 265] width 64 height 22
type input "Terrisa-7"
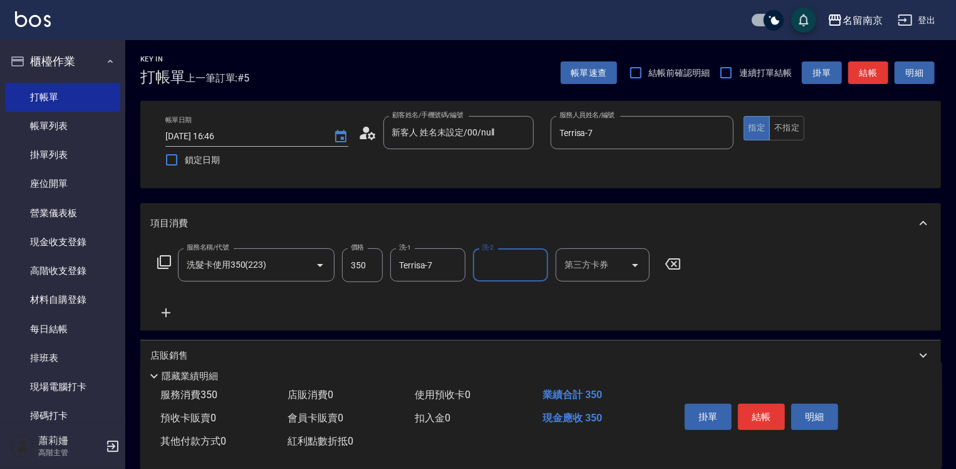
click at [591, 269] on input "第三方卡券" at bounding box center [593, 265] width 64 height 22
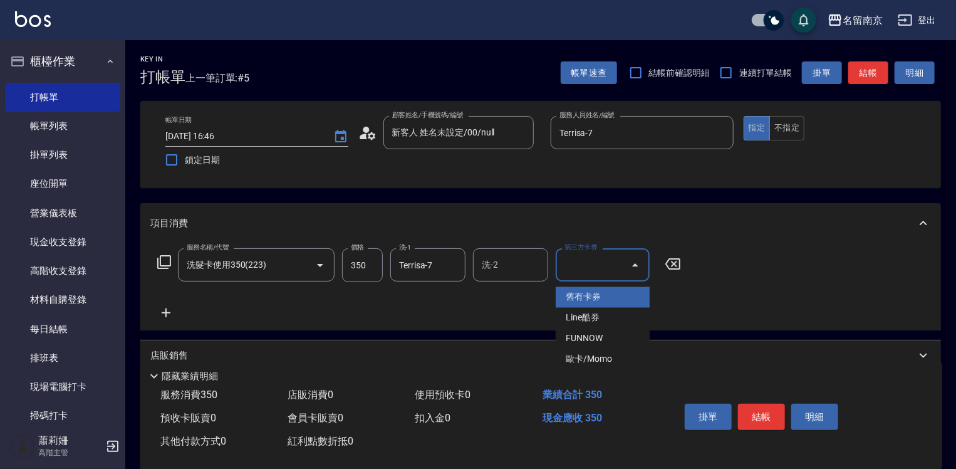
click at [576, 291] on span "舊有卡券" at bounding box center [603, 297] width 94 height 21
type input "舊有卡券"
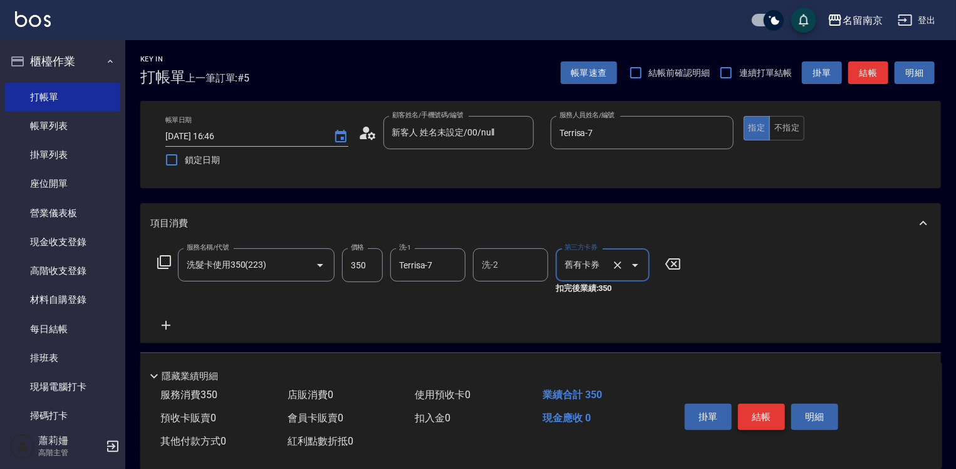
click at [771, 406] on button "結帳" at bounding box center [761, 416] width 47 height 26
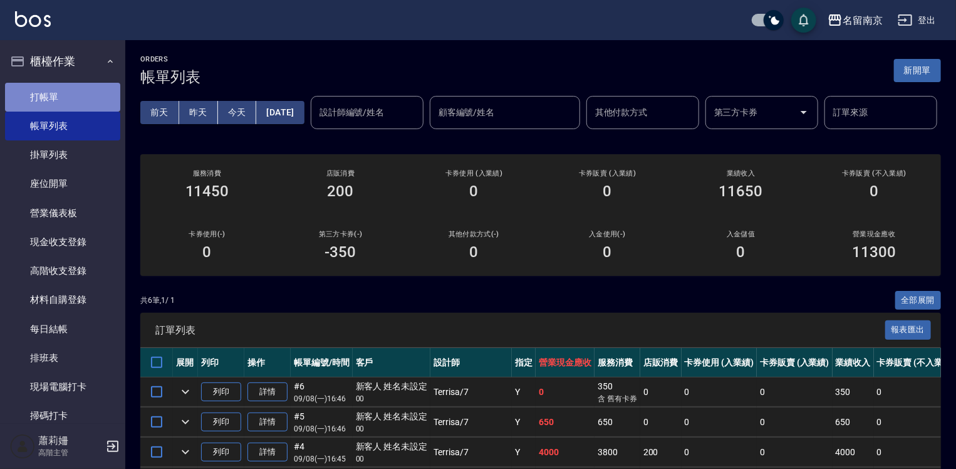
click at [75, 107] on link "打帳單" at bounding box center [62, 97] width 115 height 29
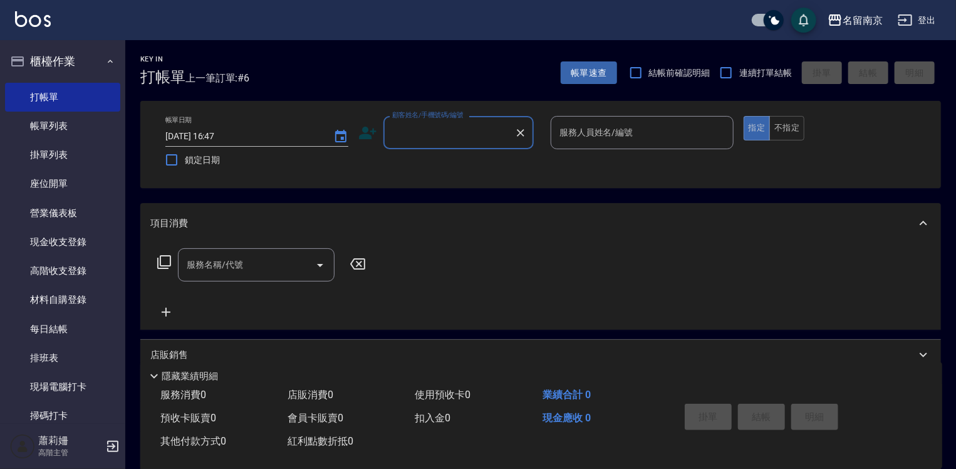
click at [466, 123] on input "顧客姓名/手機號碼/編號" at bounding box center [449, 133] width 120 height 22
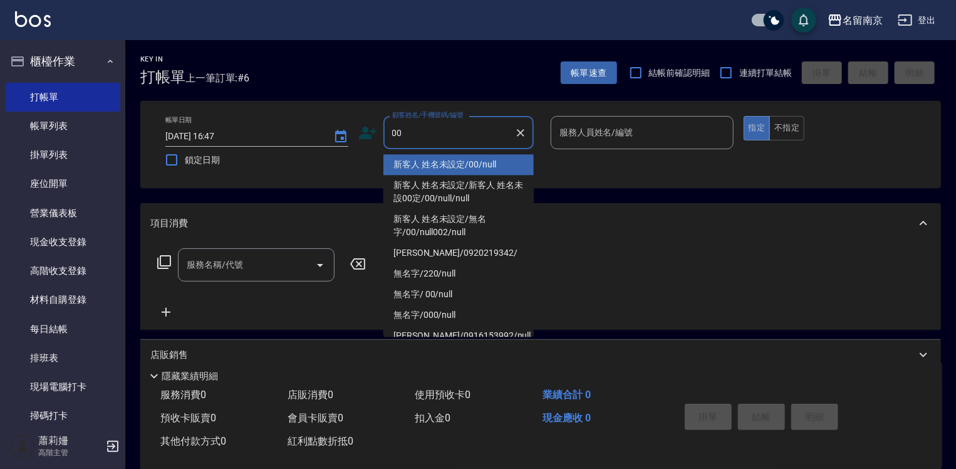
type input "新客人 姓名未設定/00/null"
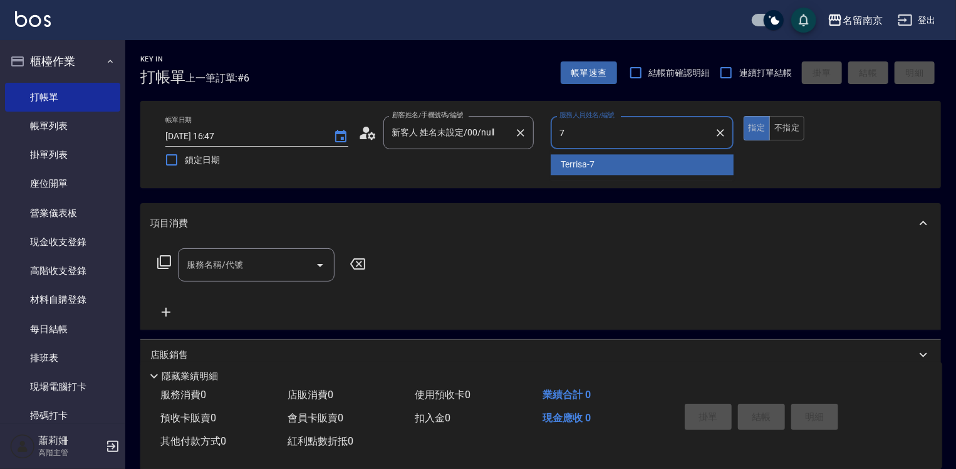
type input "Terrisa-7"
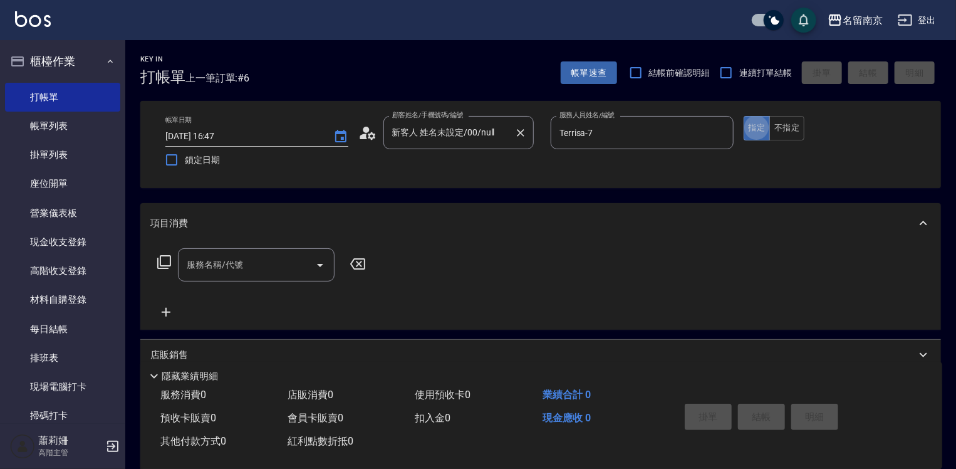
type button "true"
click at [167, 261] on icon at bounding box center [164, 261] width 15 height 15
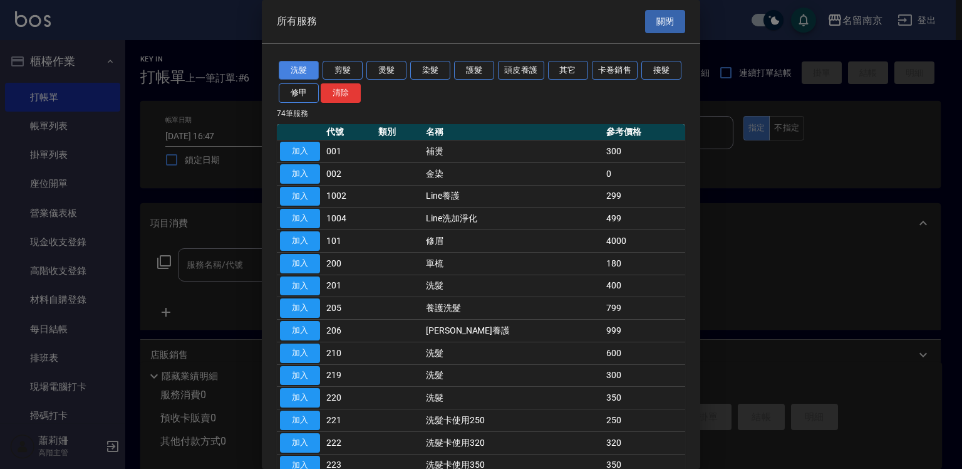
click at [308, 66] on button "洗髮" at bounding box center [299, 70] width 40 height 19
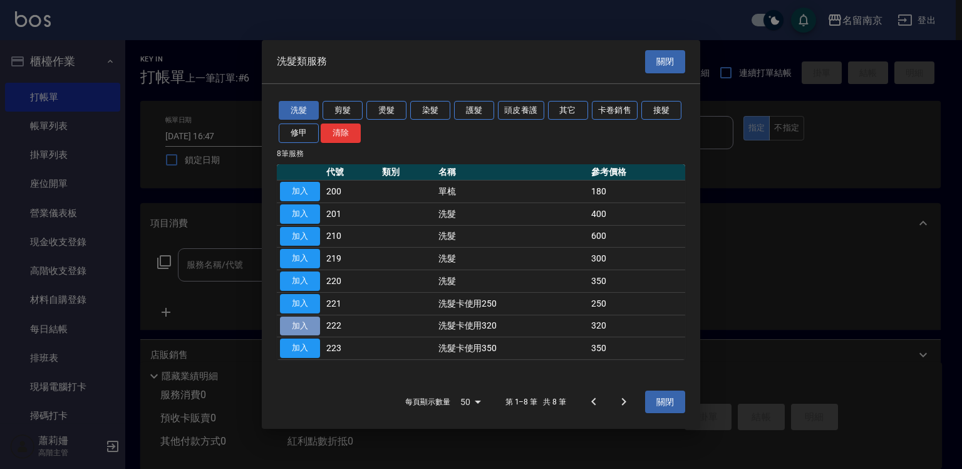
click at [311, 326] on button "加入" at bounding box center [300, 325] width 40 height 19
type input "洗髮卡使用320(222)"
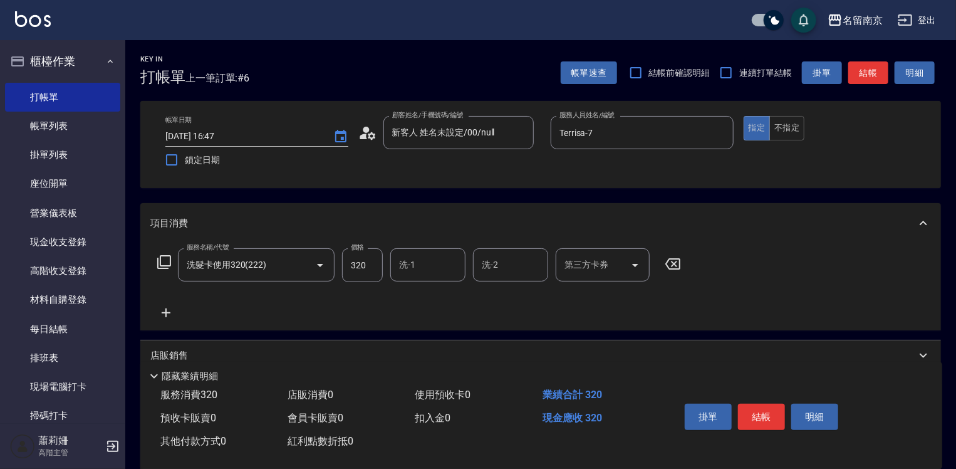
click at [307, 346] on div "店販銷售" at bounding box center [540, 355] width 801 height 30
click at [665, 258] on icon at bounding box center [672, 263] width 31 height 15
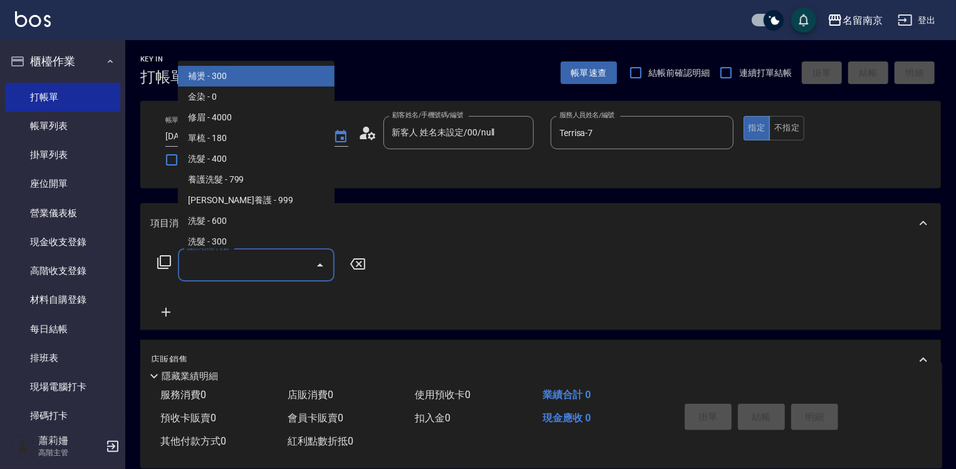
click at [235, 263] on input "服務名稱/代號" at bounding box center [247, 265] width 127 height 22
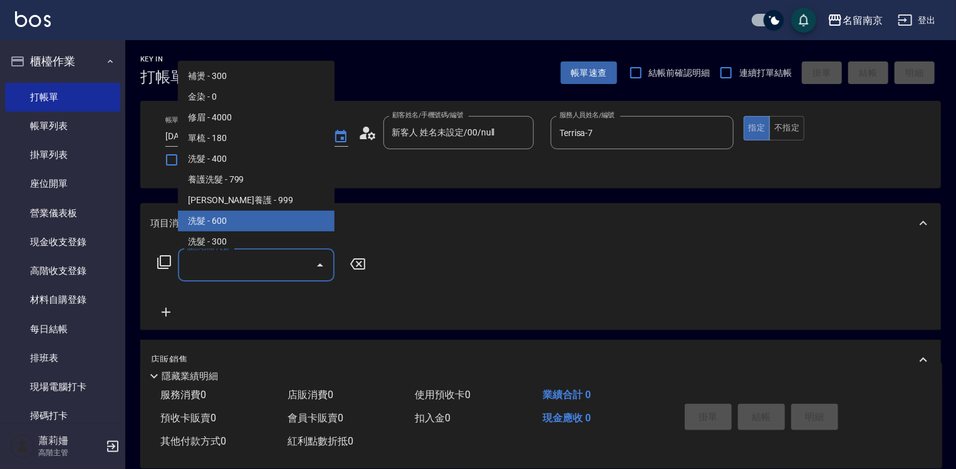
scroll to position [188, 0]
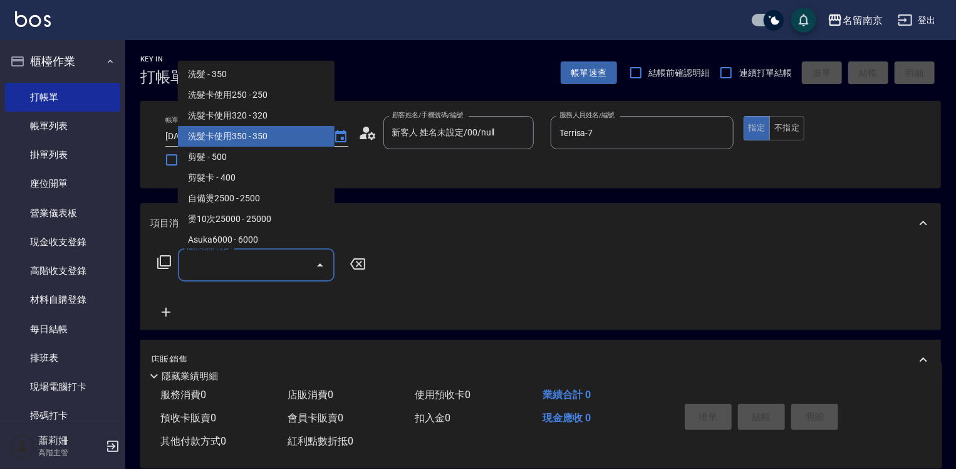
click at [268, 136] on span "洗髮卡使用350 - 350" at bounding box center [256, 136] width 157 height 21
type input "洗髮卡使用350(223)"
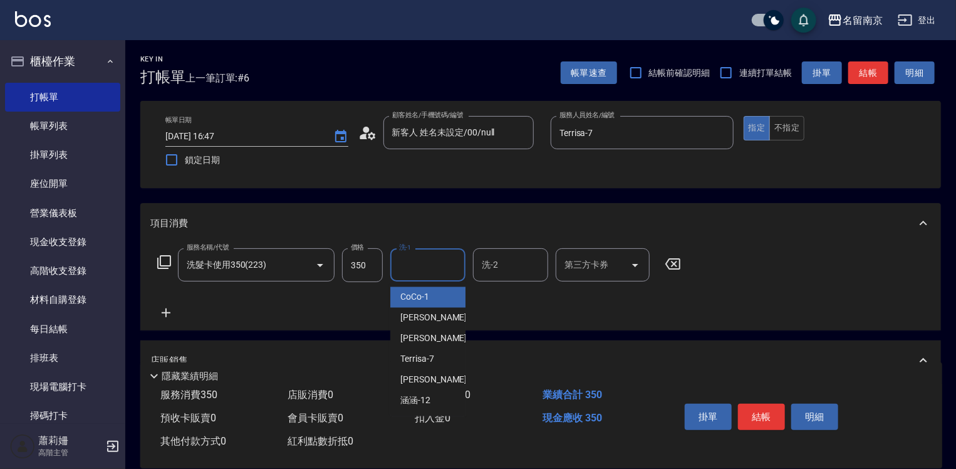
click at [423, 268] on input "洗-1" at bounding box center [428, 265] width 64 height 22
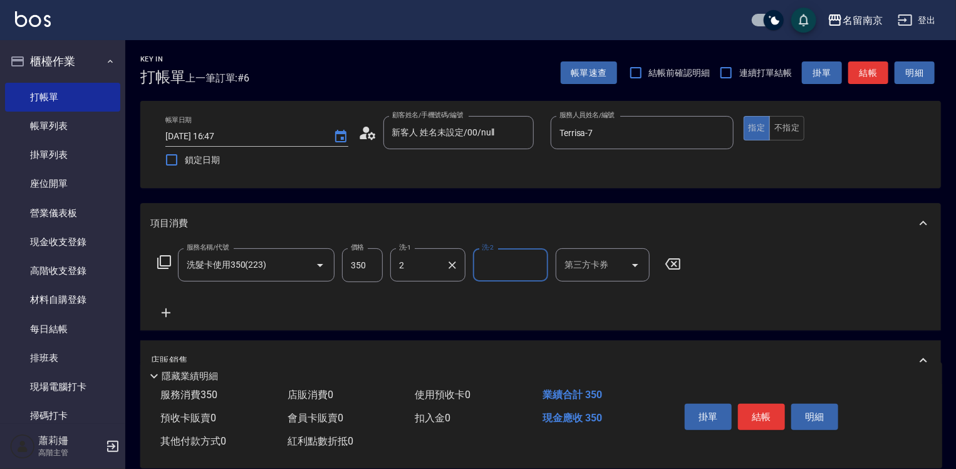
type input "[PERSON_NAME]-2"
drag, startPoint x: 601, startPoint y: 264, endPoint x: 596, endPoint y: 278, distance: 14.3
click at [599, 264] on input "第三方卡券" at bounding box center [593, 265] width 64 height 22
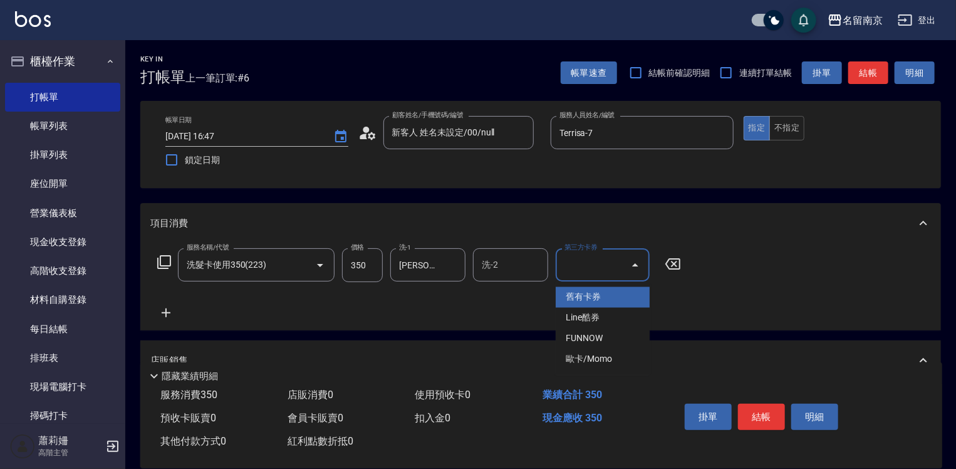
drag, startPoint x: 597, startPoint y: 297, endPoint x: 651, endPoint y: 313, distance: 56.1
click at [599, 296] on span "舊有卡券" at bounding box center [603, 297] width 94 height 21
type input "舊有卡券"
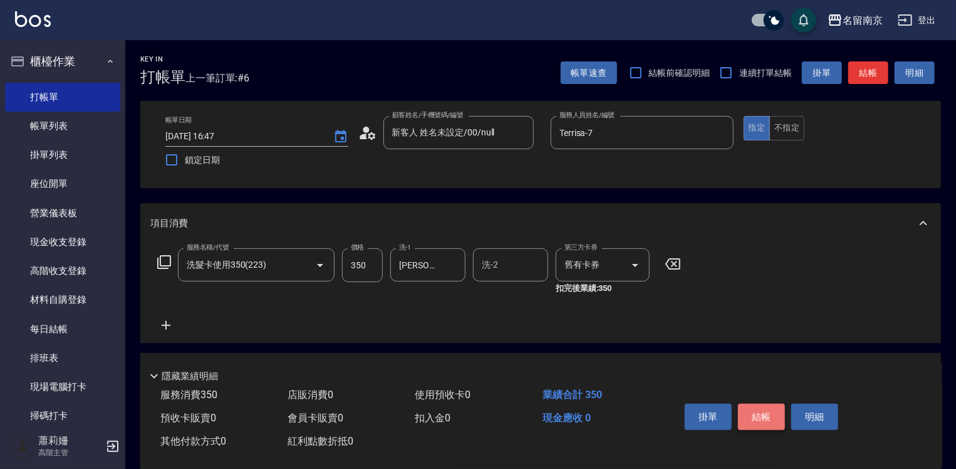
click at [754, 413] on button "結帳" at bounding box center [761, 416] width 47 height 26
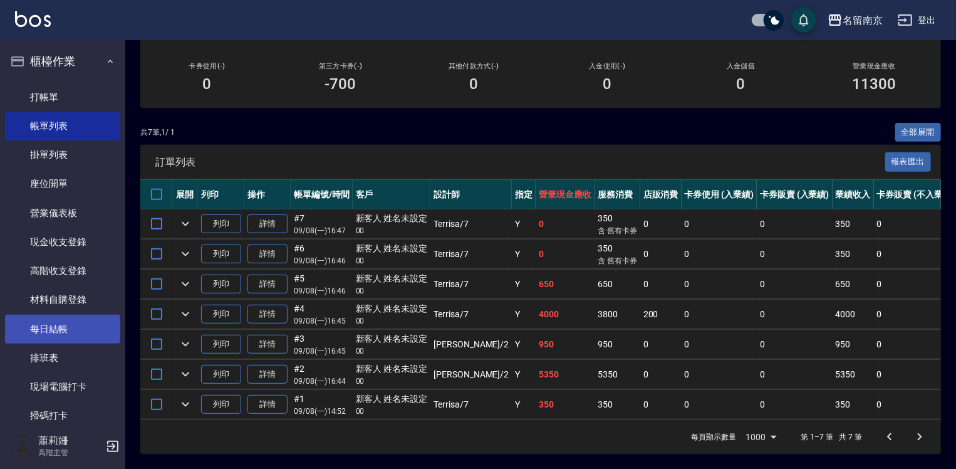
scroll to position [313, 0]
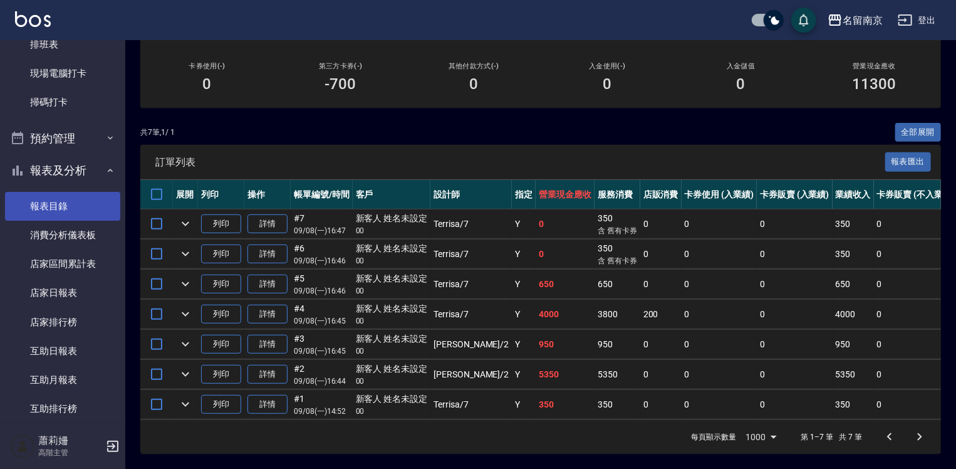
click at [49, 204] on link "報表目錄" at bounding box center [62, 206] width 115 height 29
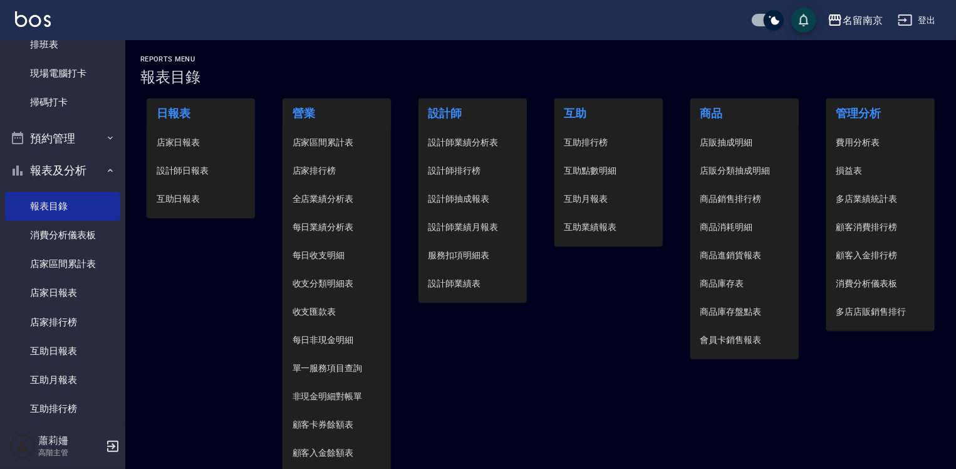
click at [205, 172] on span "設計師日報表" at bounding box center [201, 170] width 89 height 13
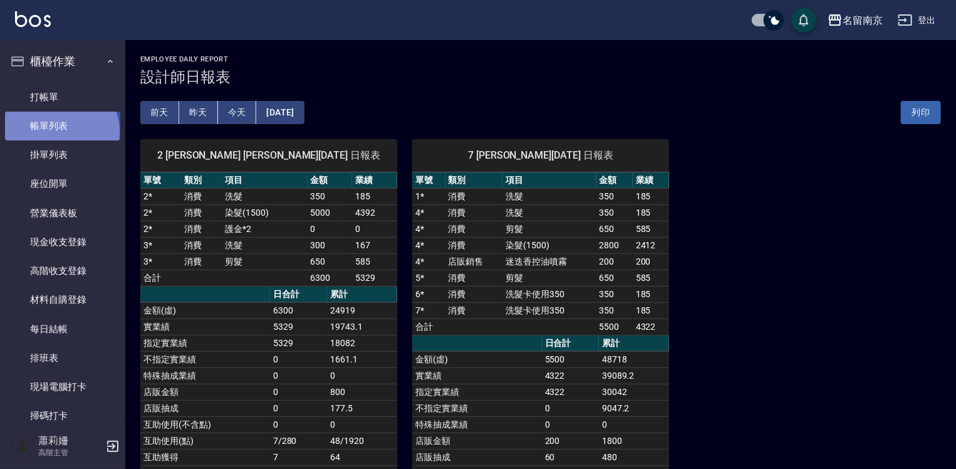
click at [60, 132] on link "帳單列表" at bounding box center [62, 126] width 115 height 29
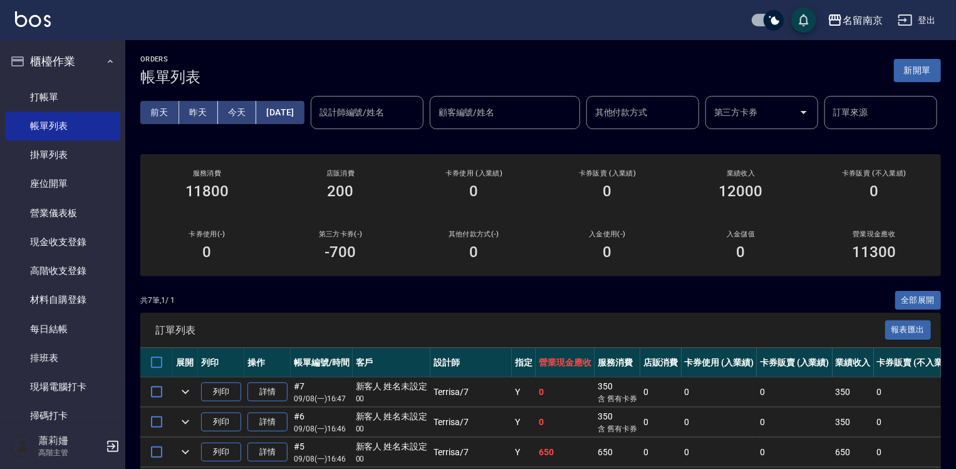
scroll to position [215, 0]
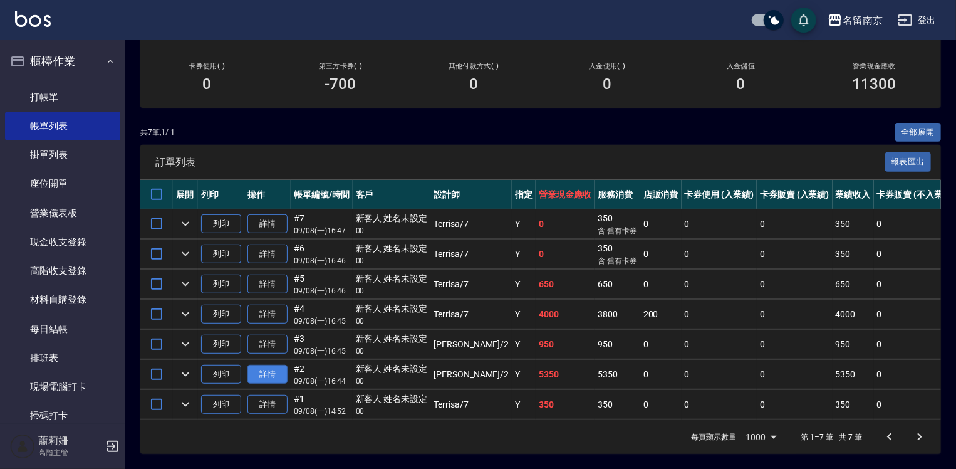
click at [273, 365] on link "詳情" at bounding box center [267, 374] width 40 height 19
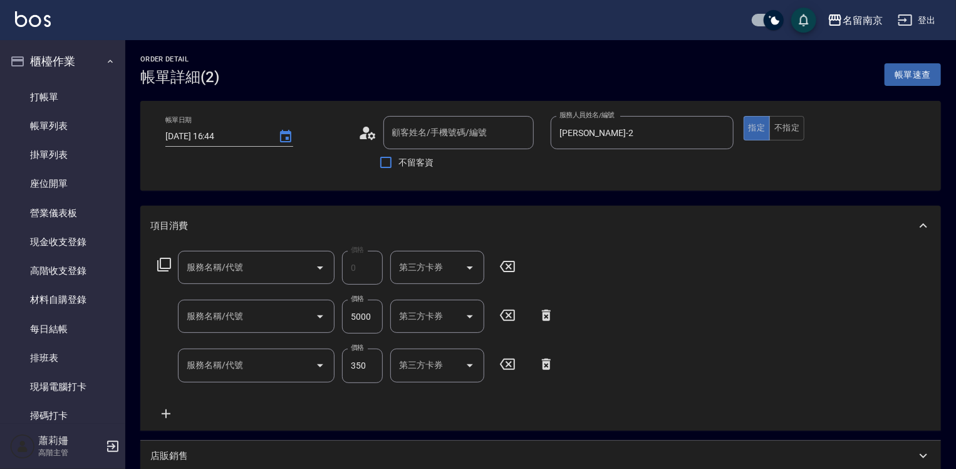
type input "[DATE] 16:44"
type input "[PERSON_NAME]-2"
type input "護金*2(619)"
type input "染髮(1500)(501)"
type input "洗髮(220)"
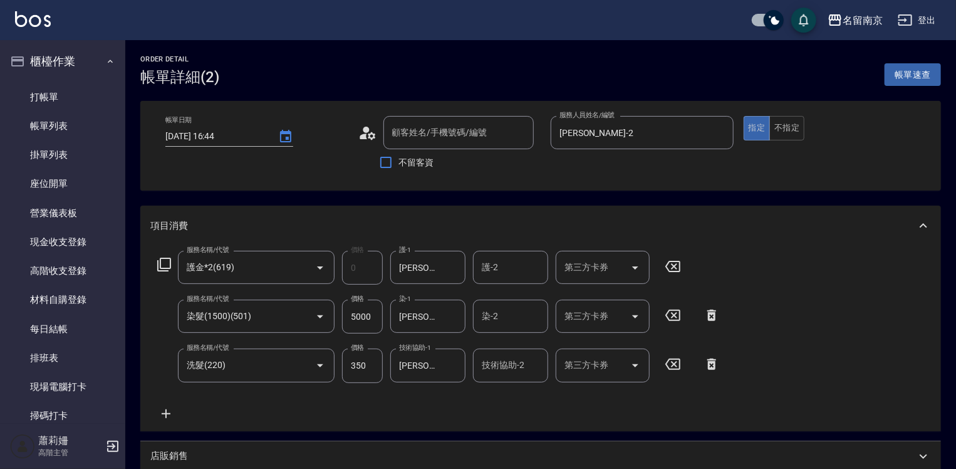
type input "新客人 姓名未設定/00/null"
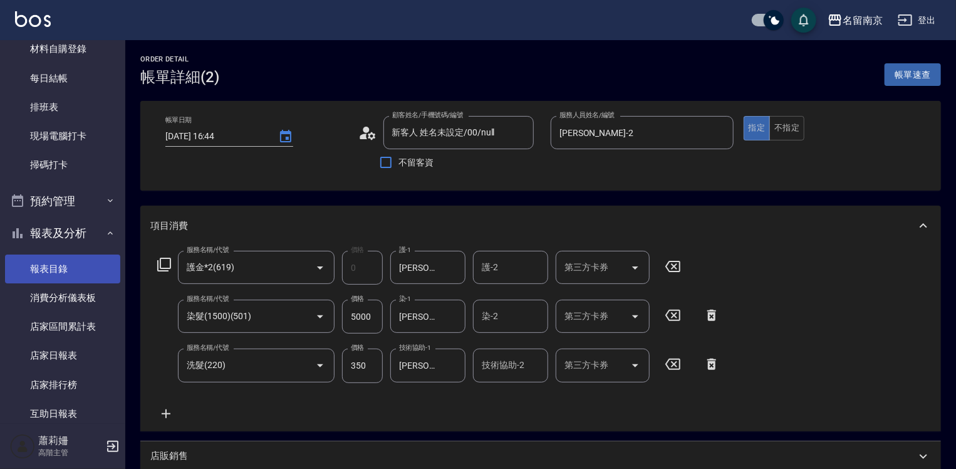
click at [80, 265] on link "報表目錄" at bounding box center [62, 268] width 115 height 29
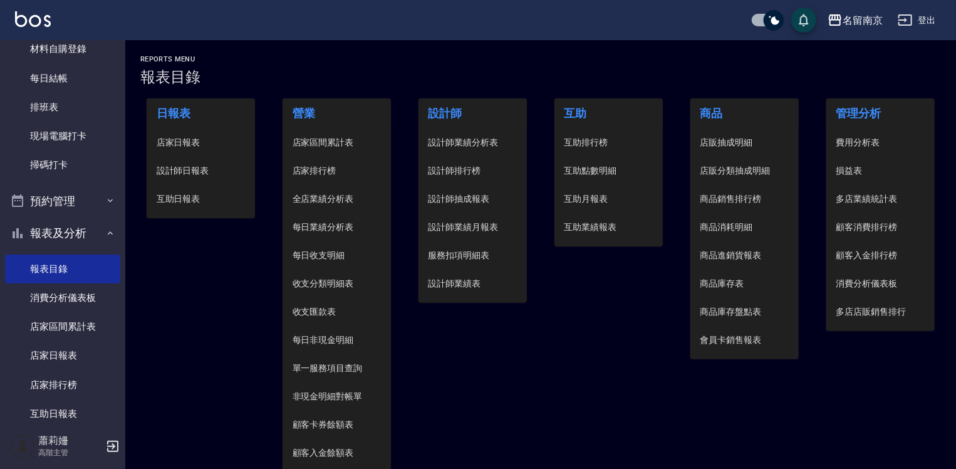
click at [195, 166] on span "設計師日報表" at bounding box center [201, 170] width 89 height 13
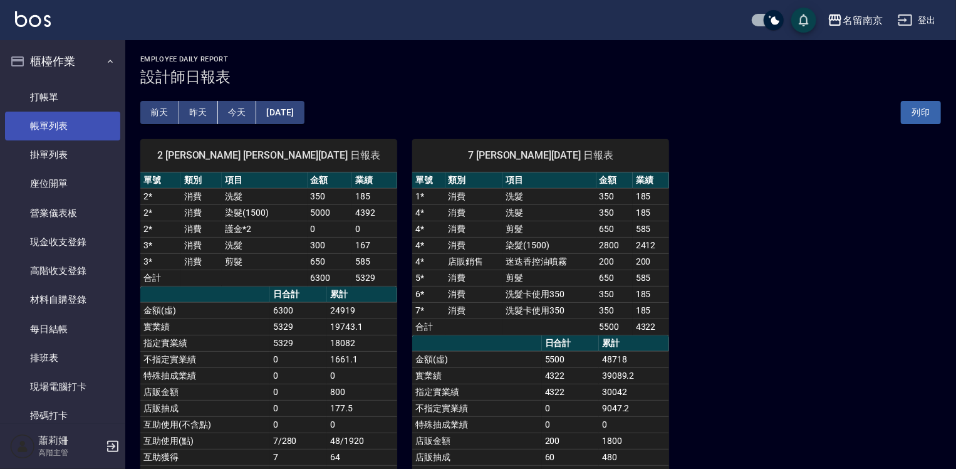
click at [84, 126] on link "帳單列表" at bounding box center [62, 126] width 115 height 29
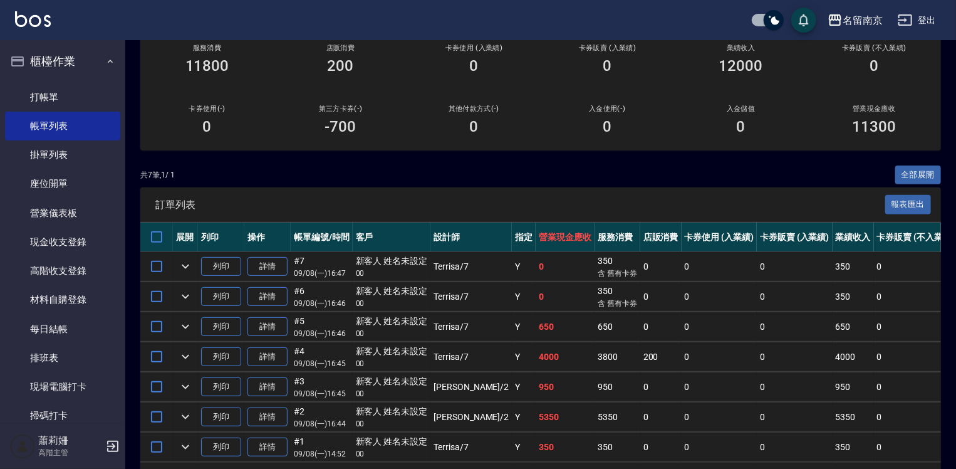
scroll to position [188, 0]
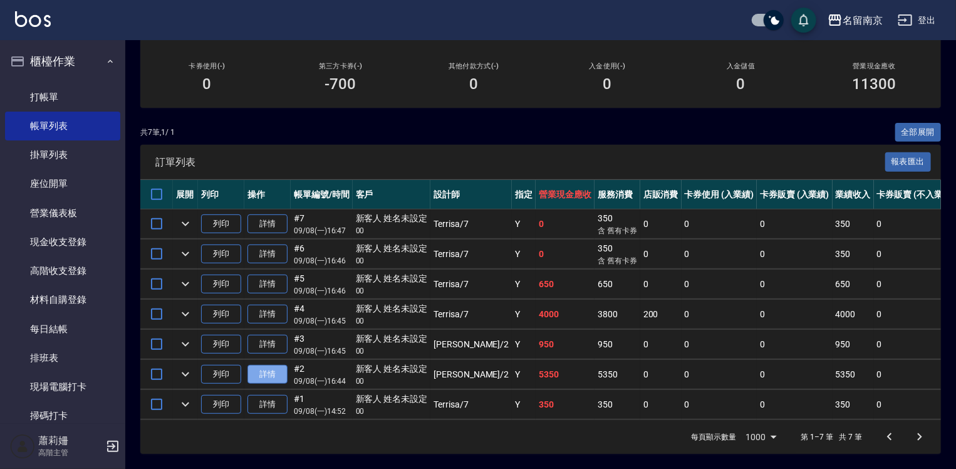
click at [284, 384] on link "詳情" at bounding box center [267, 374] width 40 height 19
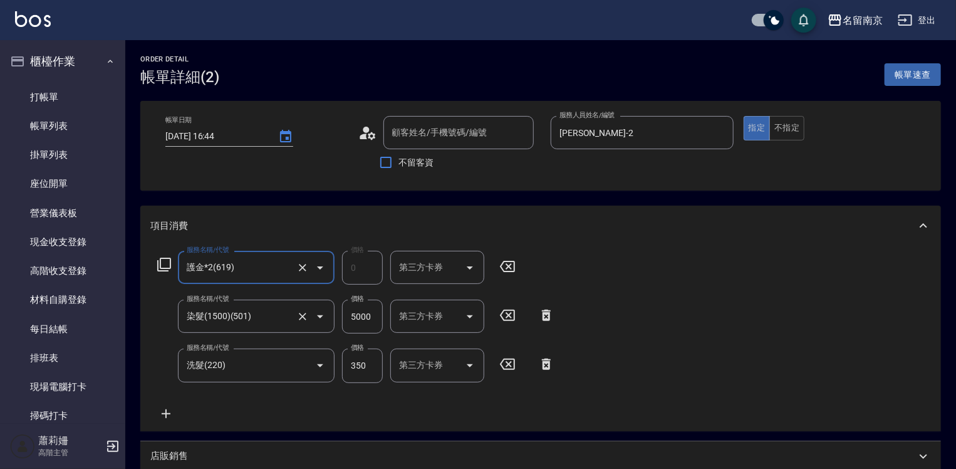
type input "新客人 姓名未設定/00/null"
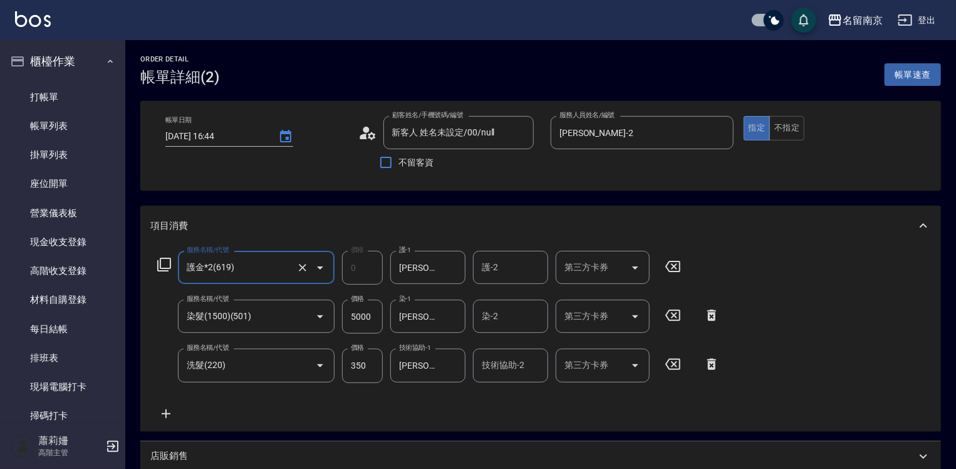
drag, startPoint x: 367, startPoint y: 319, endPoint x: 423, endPoint y: 329, distance: 57.4
click at [368, 319] on input "5000" at bounding box center [362, 316] width 41 height 34
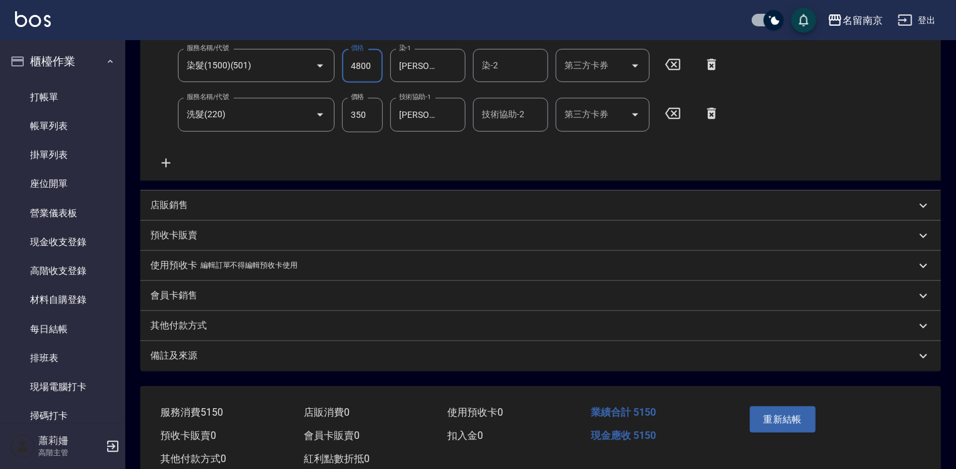
scroll to position [286, 0]
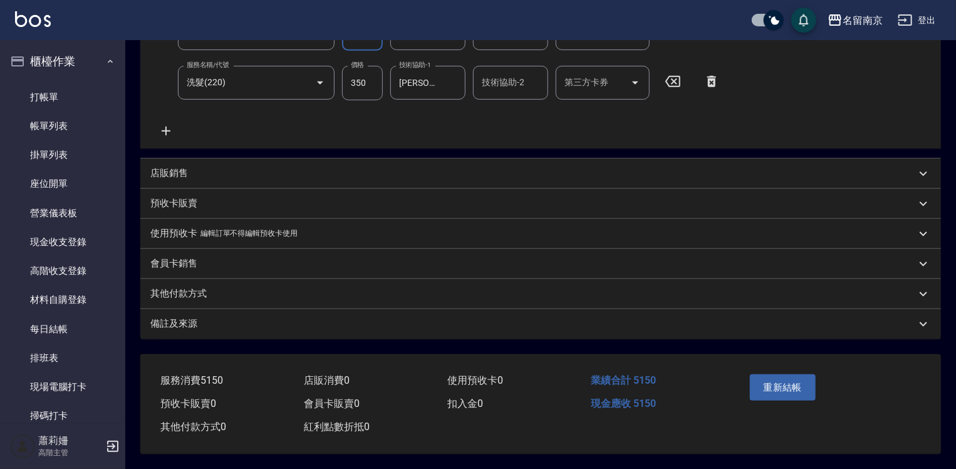
type input "4800"
click at [161, 167] on p "店販銷售" at bounding box center [169, 173] width 38 height 13
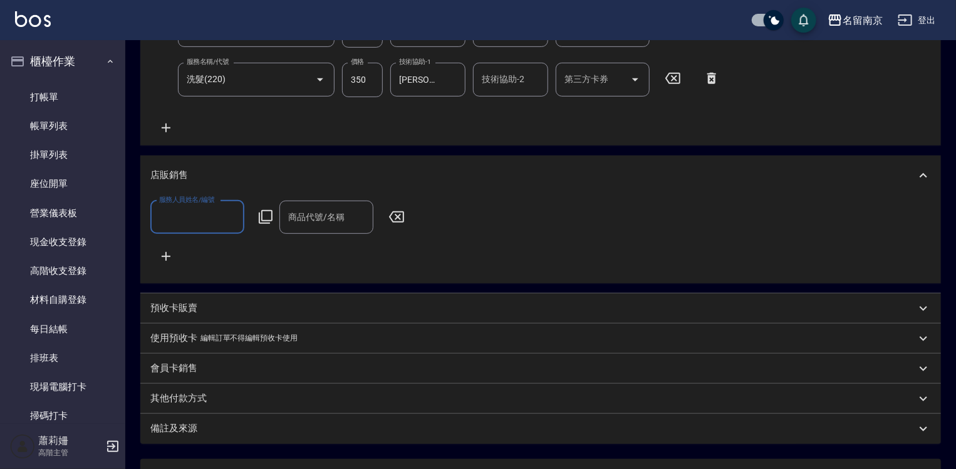
scroll to position [0, 0]
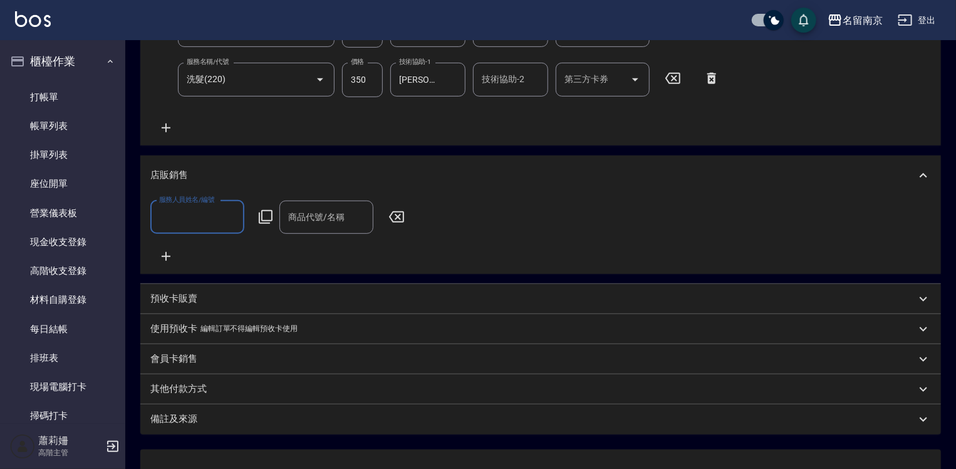
click at [188, 223] on input "服務人員姓名/編號" at bounding box center [197, 217] width 83 height 22
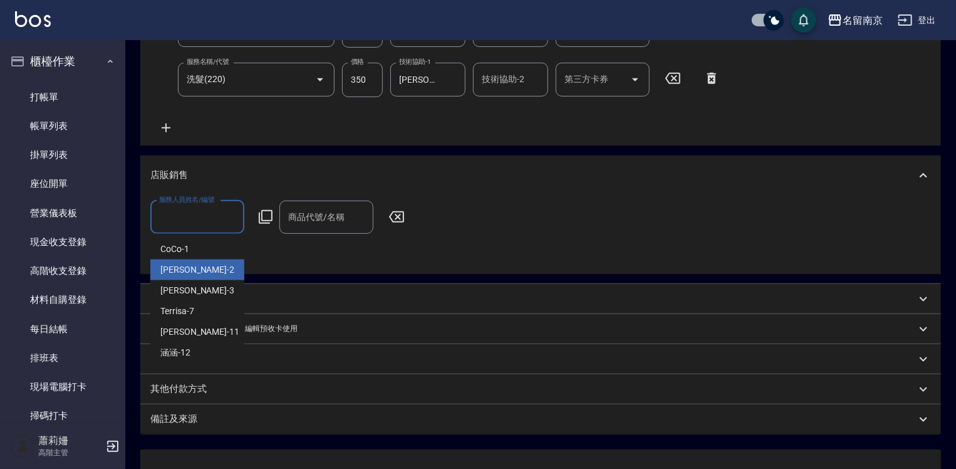
click at [191, 264] on span "[PERSON_NAME] -2" at bounding box center [197, 269] width 74 height 13
type input "[PERSON_NAME]-2"
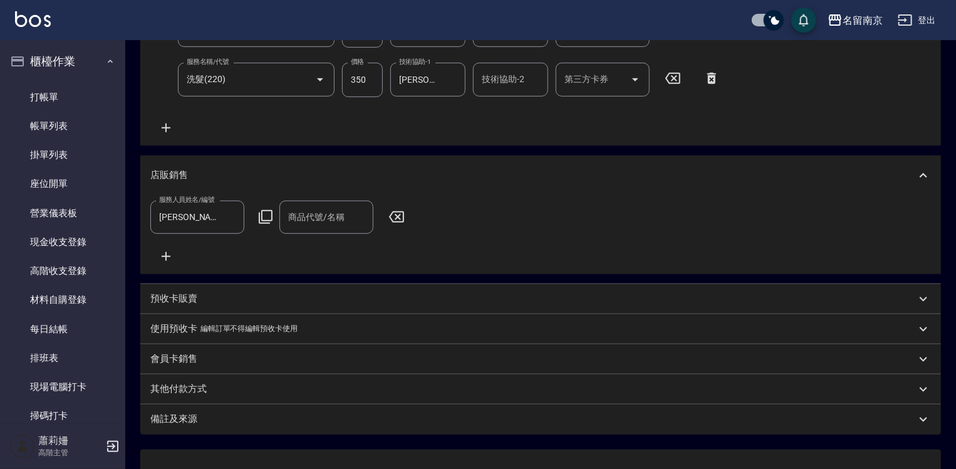
click at [264, 218] on icon at bounding box center [265, 216] width 15 height 15
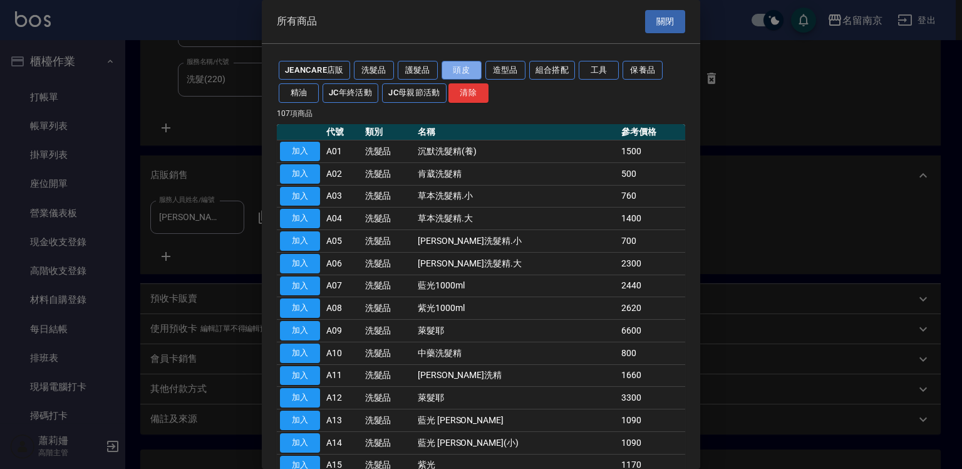
click at [457, 65] on button "頭皮" at bounding box center [462, 70] width 40 height 19
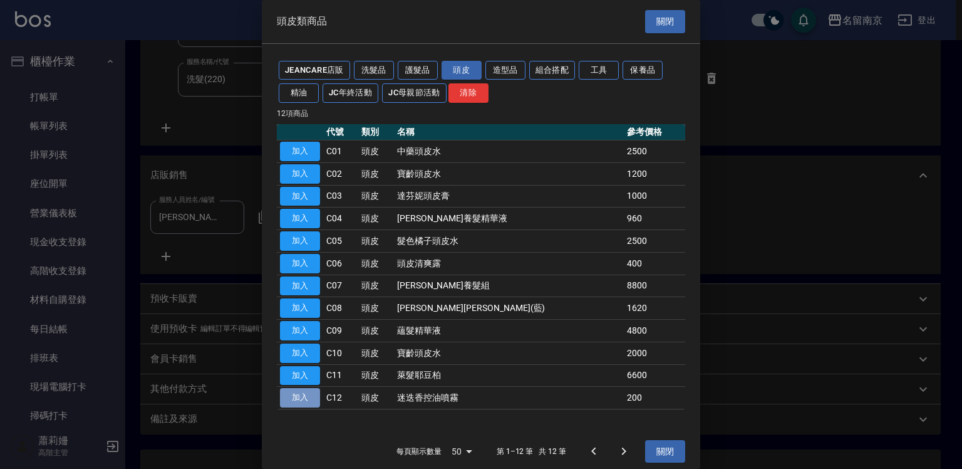
click at [304, 398] on button "加入" at bounding box center [300, 397] width 40 height 19
type input "迷迭香控油噴霧"
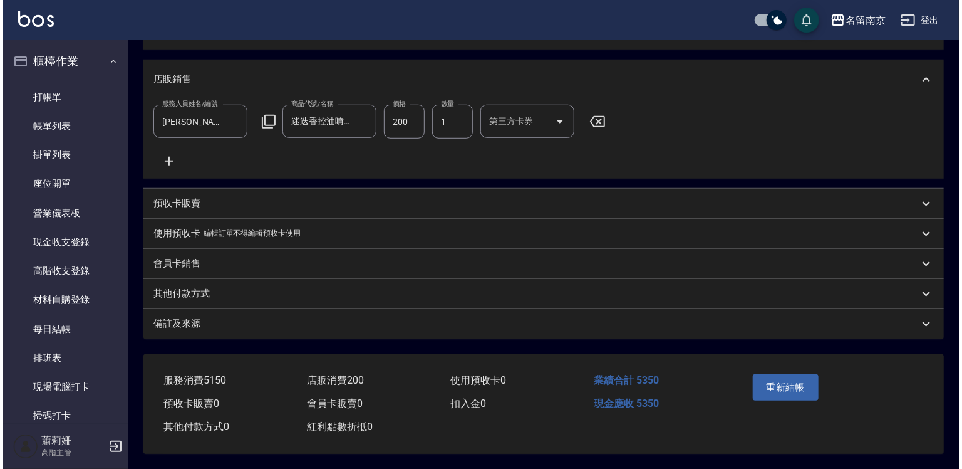
scroll to position [207, 0]
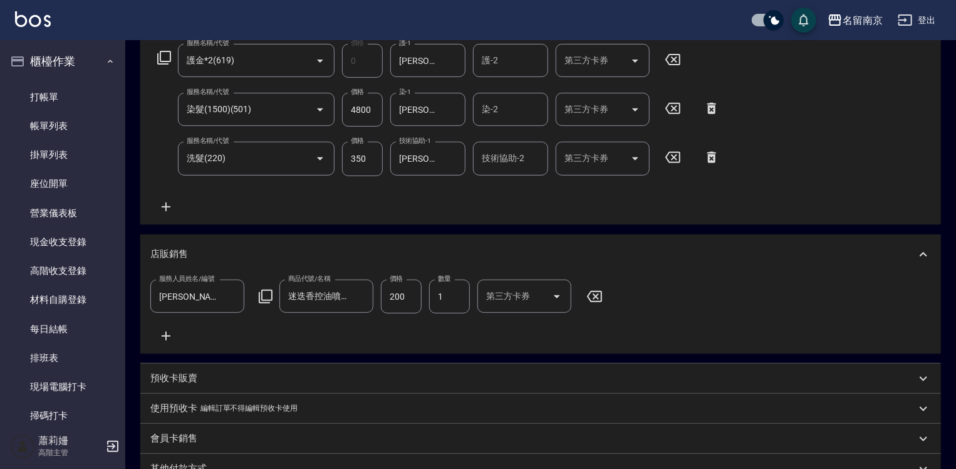
click at [369, 108] on input "4800" at bounding box center [362, 110] width 41 height 34
click at [598, 295] on icon at bounding box center [594, 296] width 31 height 15
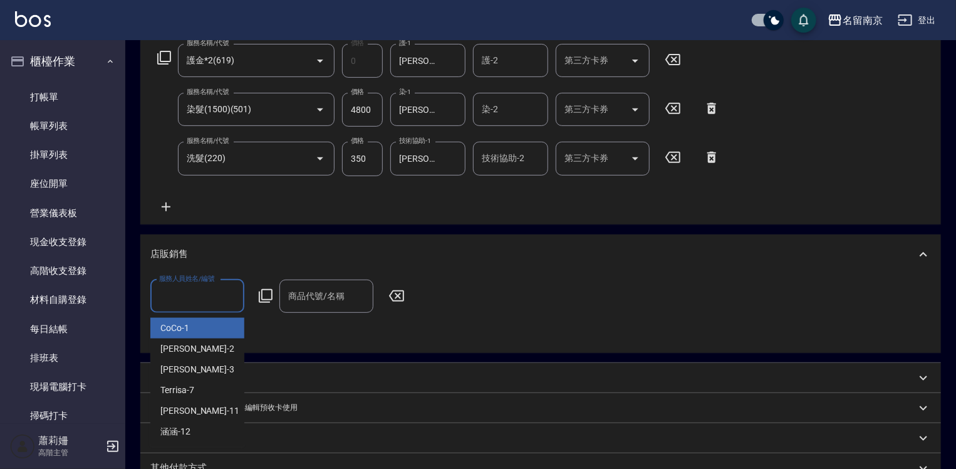
click at [180, 294] on input "服務人員姓名/編號" at bounding box center [197, 296] width 83 height 22
click at [207, 349] on div "[PERSON_NAME] -2" at bounding box center [197, 348] width 94 height 21
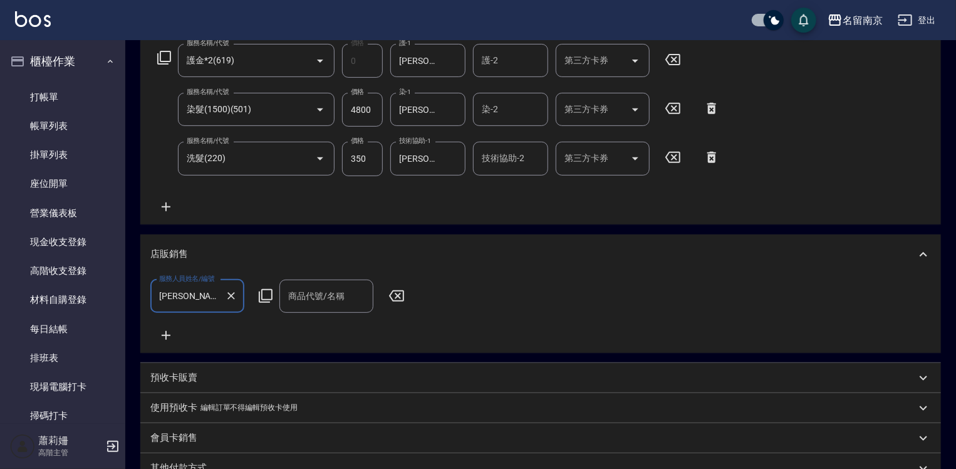
type input "[PERSON_NAME]-2"
click at [261, 295] on icon at bounding box center [266, 296] width 14 height 14
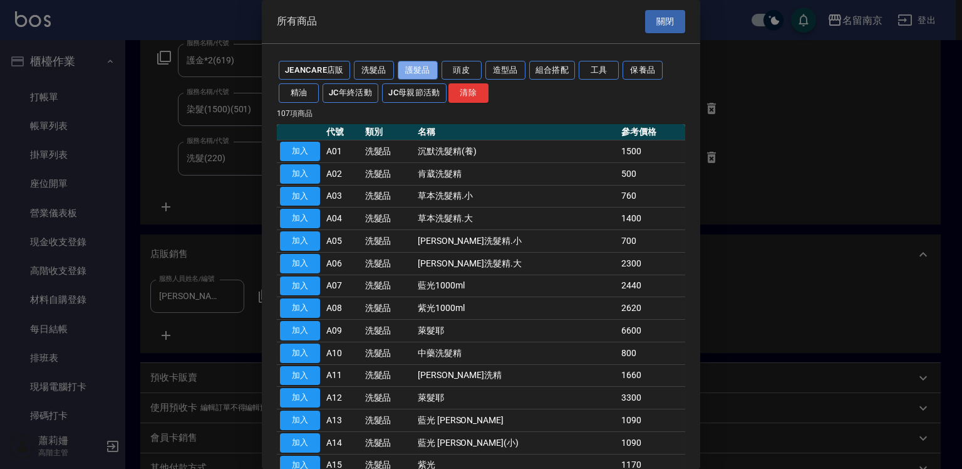
click at [437, 67] on button "護髮品" at bounding box center [418, 70] width 40 height 19
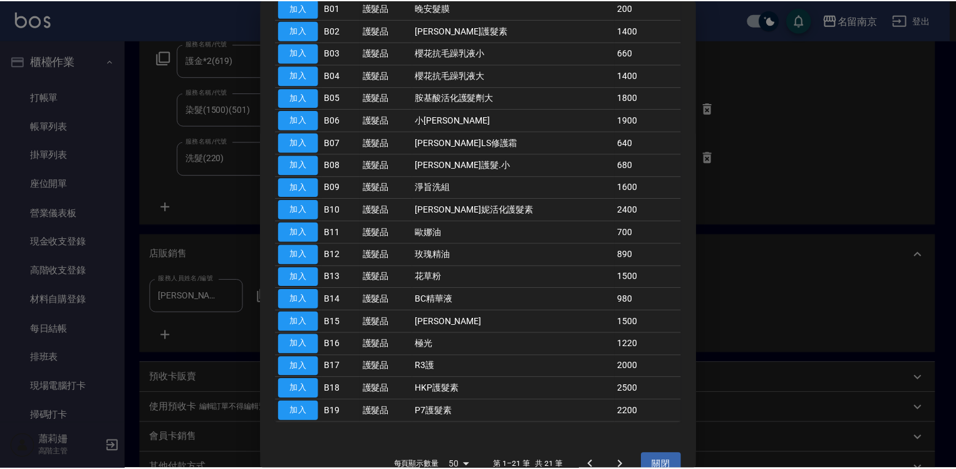
scroll to position [0, 0]
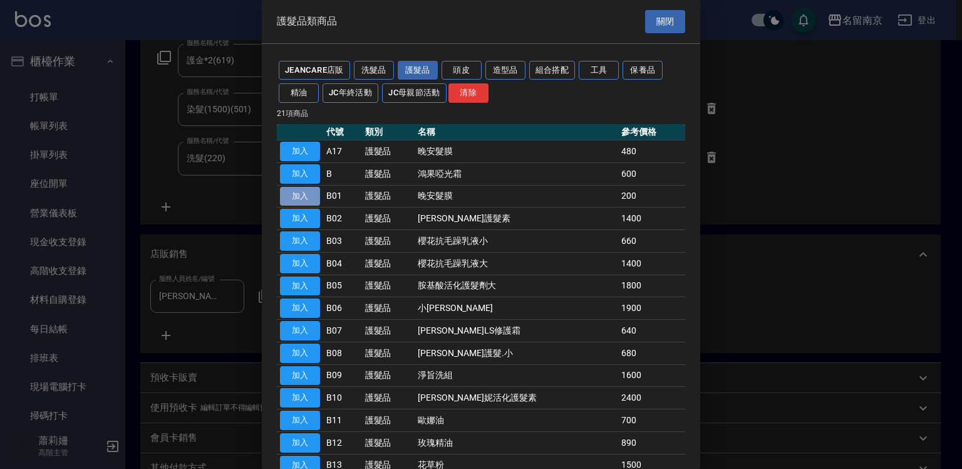
click at [313, 197] on button "加入" at bounding box center [300, 196] width 40 height 19
type input "晚安髮膜"
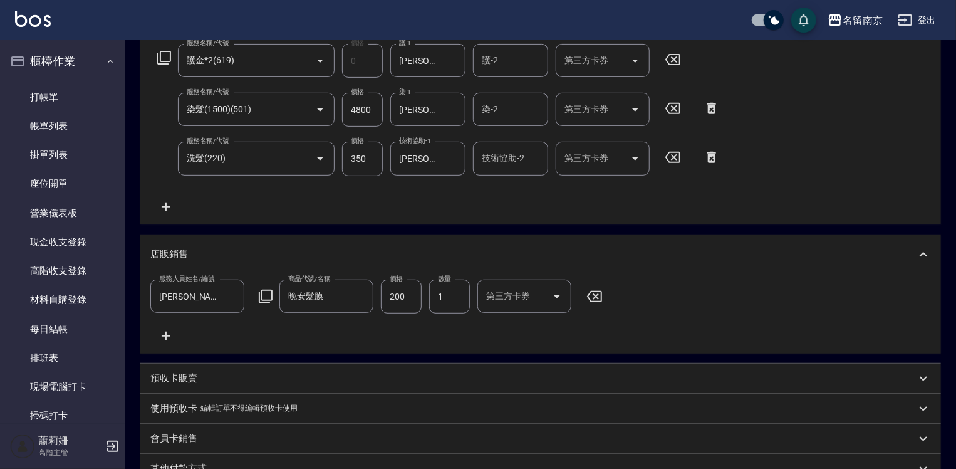
scroll to position [395, 0]
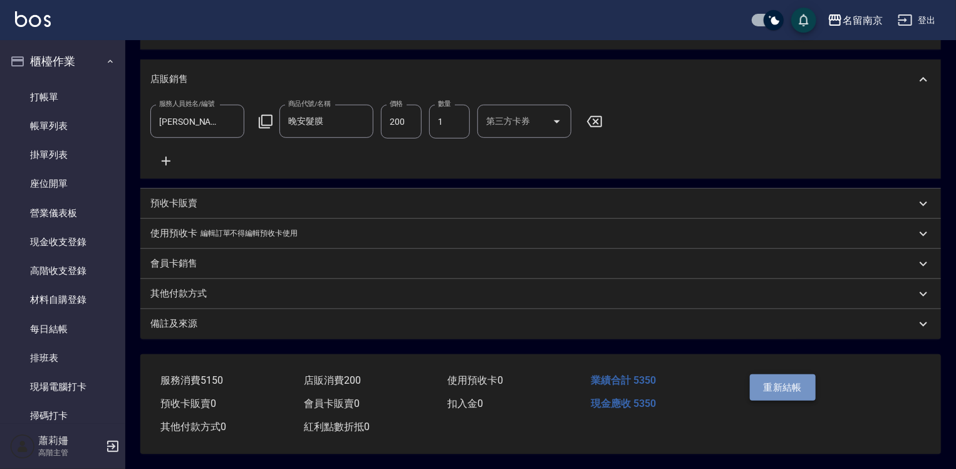
click at [787, 380] on button "重新結帳" at bounding box center [783, 387] width 66 height 26
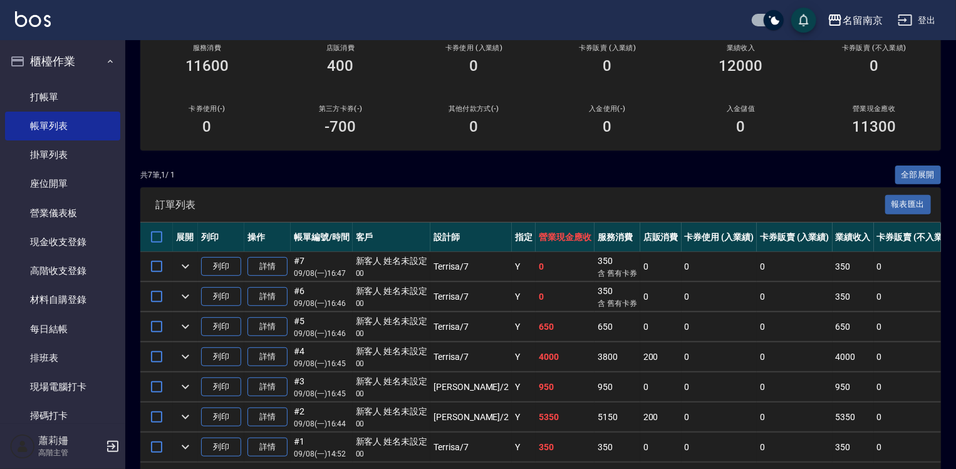
scroll to position [251, 0]
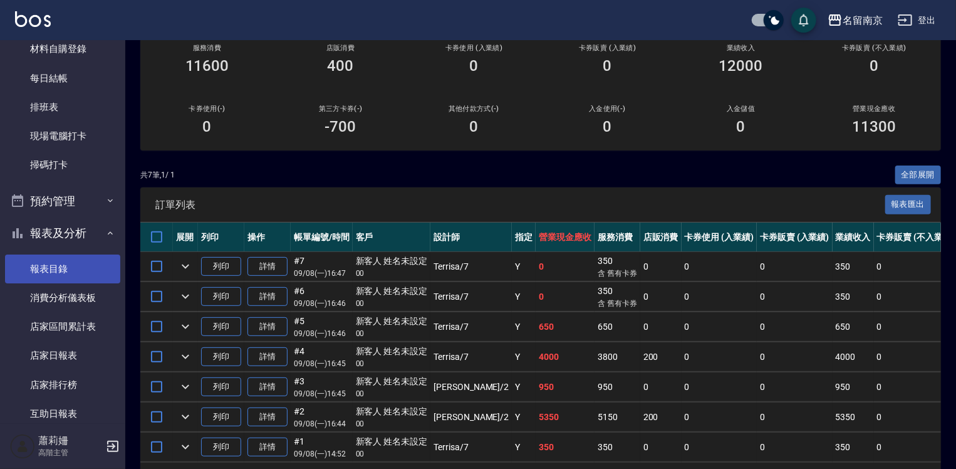
click at [68, 268] on link "報表目錄" at bounding box center [62, 268] width 115 height 29
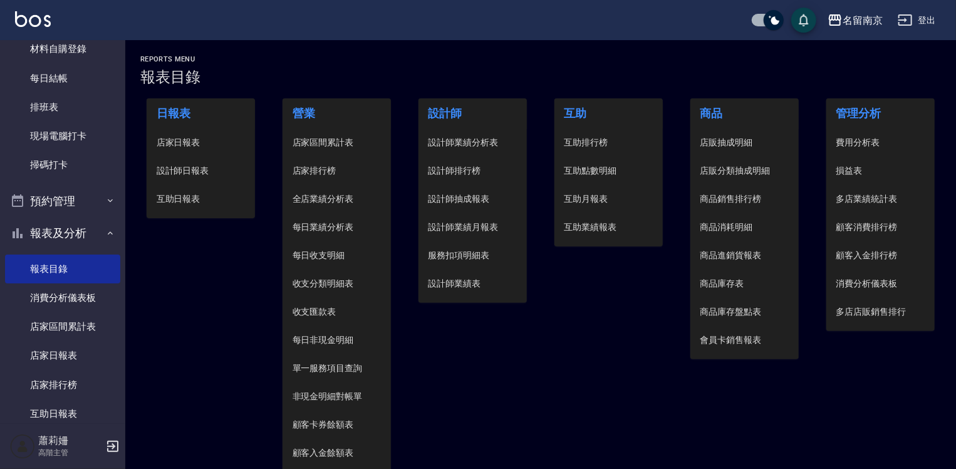
click at [206, 170] on span "設計師日報表" at bounding box center [201, 170] width 89 height 13
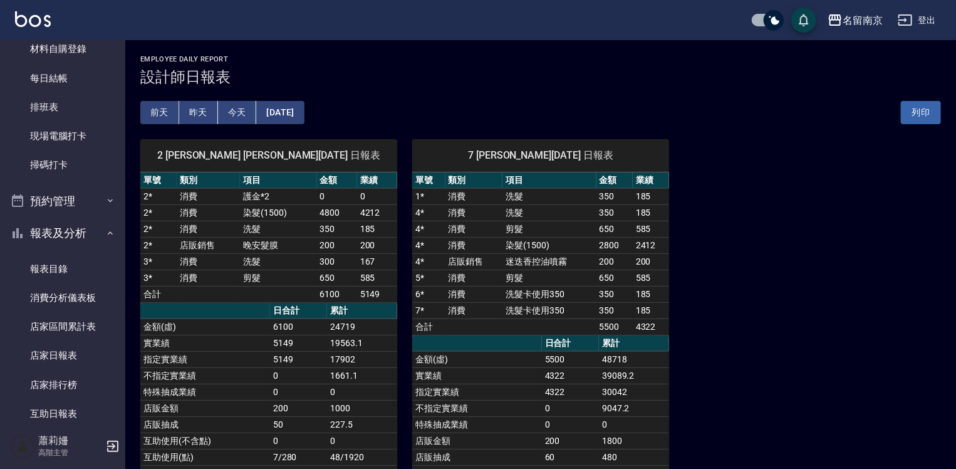
scroll to position [125, 0]
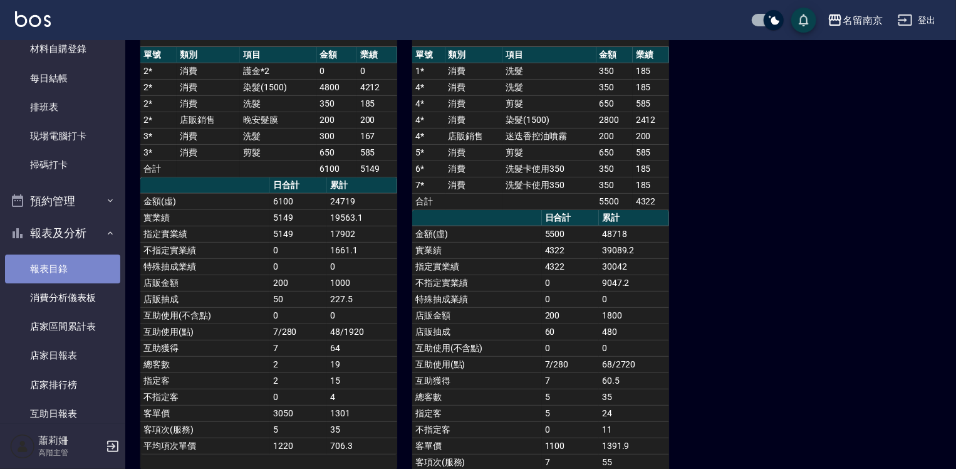
click at [66, 261] on link "報表目錄" at bounding box center [62, 268] width 115 height 29
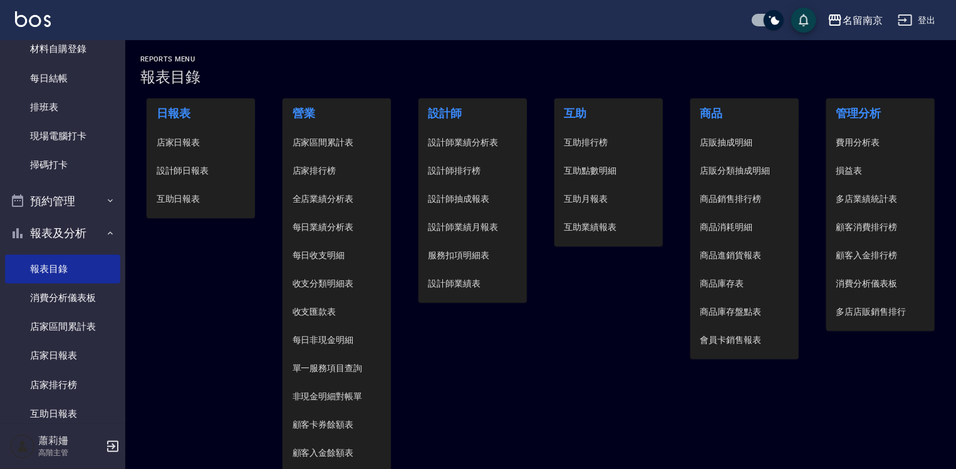
click at [157, 196] on span "互助日報表" at bounding box center [201, 198] width 89 height 13
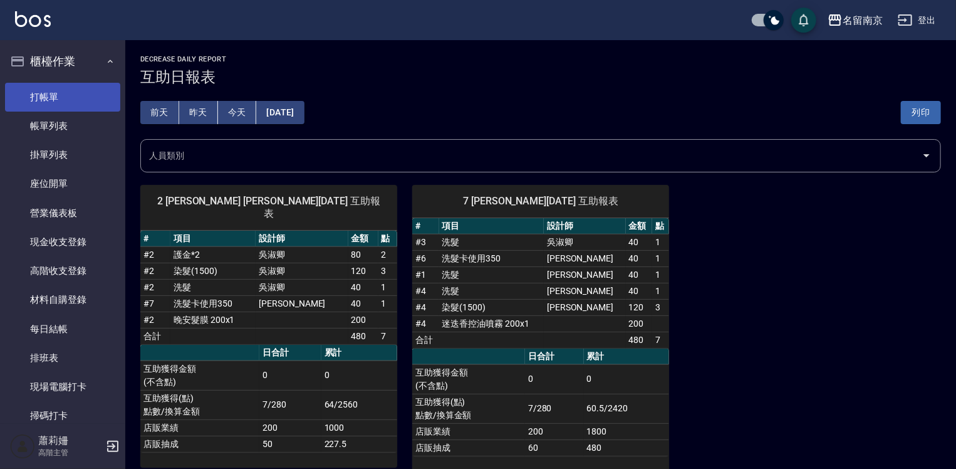
click at [76, 96] on link "打帳單" at bounding box center [62, 97] width 115 height 29
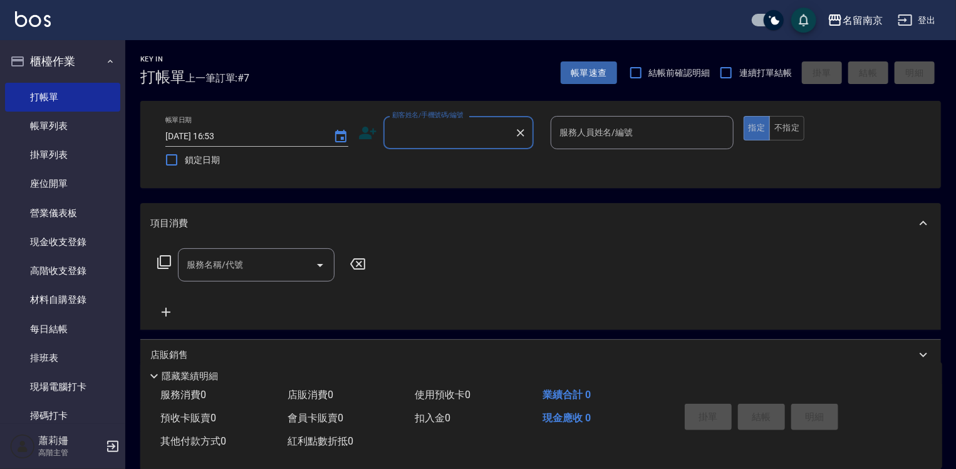
scroll to position [313, 0]
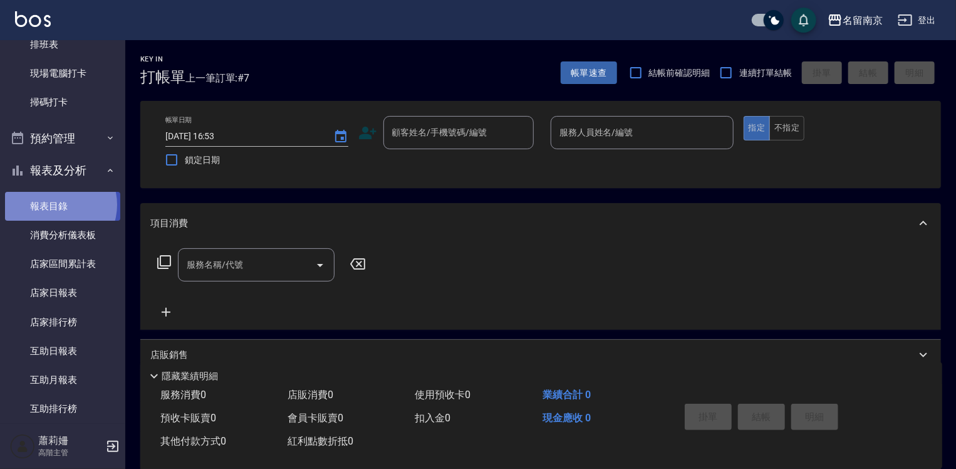
click at [55, 204] on link "報表目錄" at bounding box center [62, 206] width 115 height 29
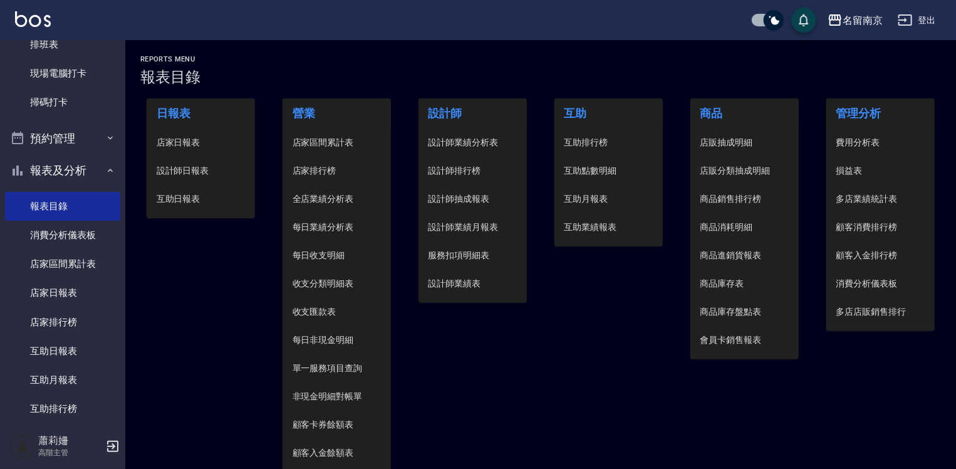
click at [194, 168] on span "設計師日報表" at bounding box center [201, 170] width 89 height 13
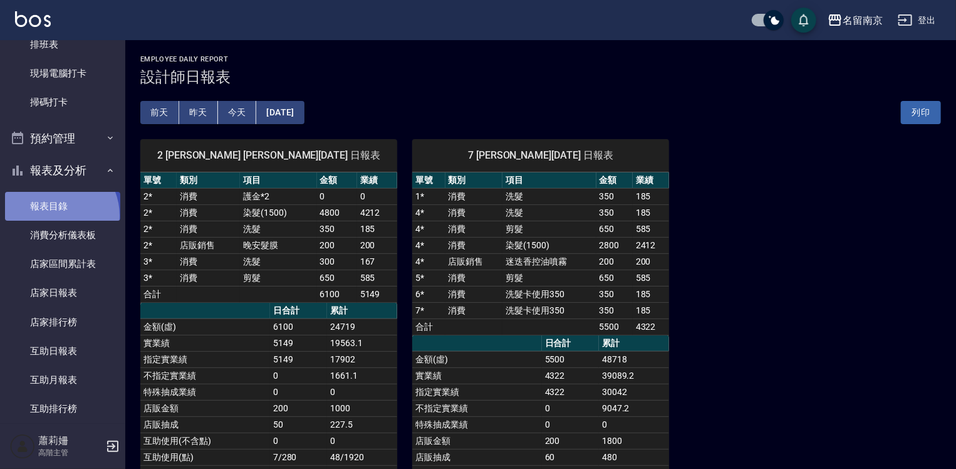
click at [54, 215] on link "報表目錄" at bounding box center [62, 206] width 115 height 29
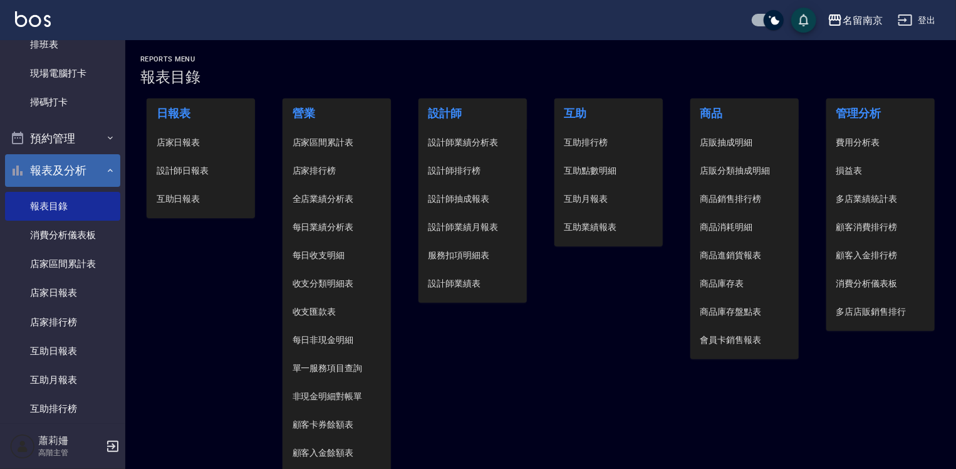
scroll to position [63, 0]
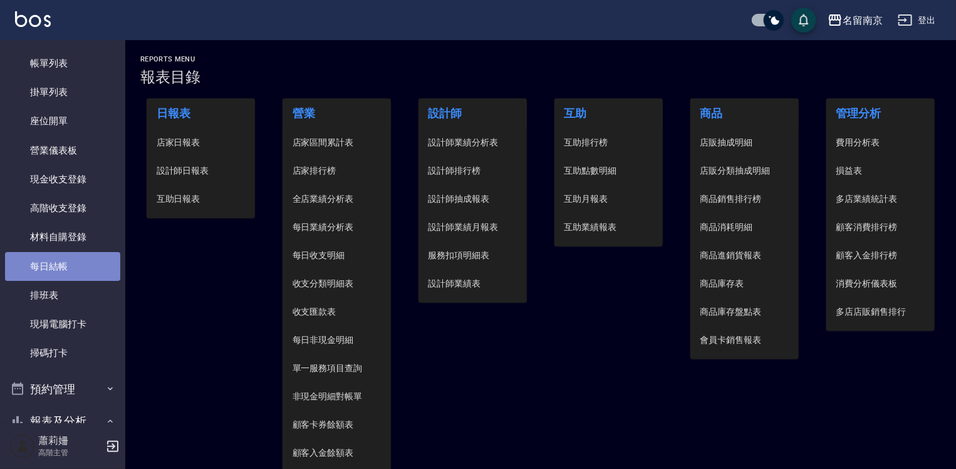
click at [73, 272] on link "每日結帳" at bounding box center [62, 266] width 115 height 29
